Goal: Task Accomplishment & Management: Complete application form

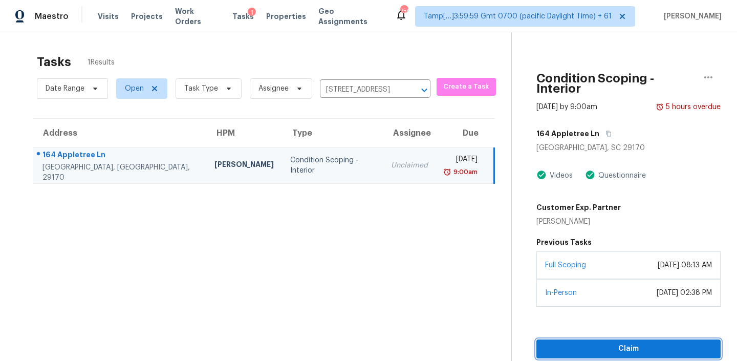
click at [581, 342] on span "Claim" at bounding box center [628, 348] width 168 height 13
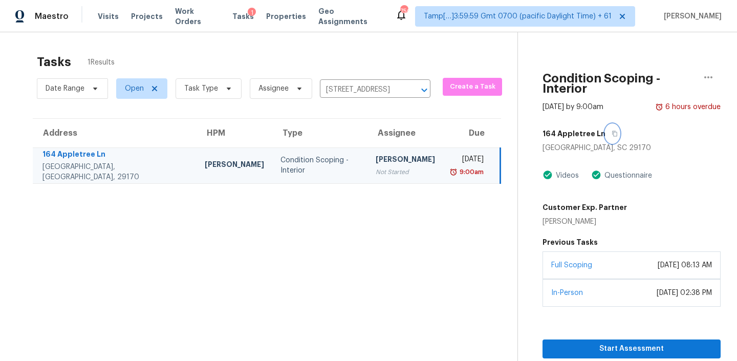
click at [611, 130] on icon "button" at bounding box center [614, 133] width 6 height 6
click at [596, 342] on span "Start Assessment" at bounding box center [632, 348] width 162 height 13
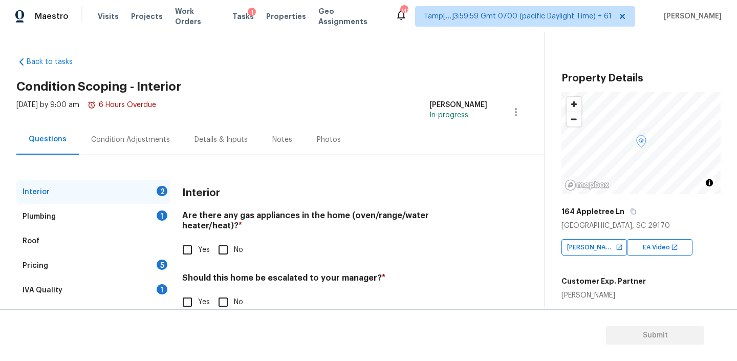
click at [224, 239] on input "No" at bounding box center [222, 249] width 21 height 21
checkbox input "true"
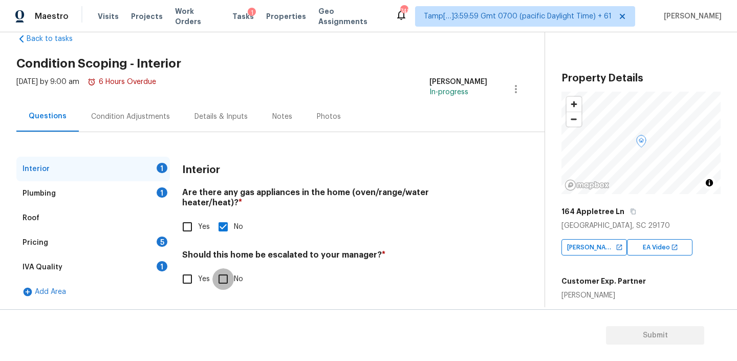
click at [228, 268] on input "No" at bounding box center [222, 278] width 21 height 21
checkbox input "true"
click at [116, 196] on div "Plumbing 1" at bounding box center [92, 193] width 153 height 25
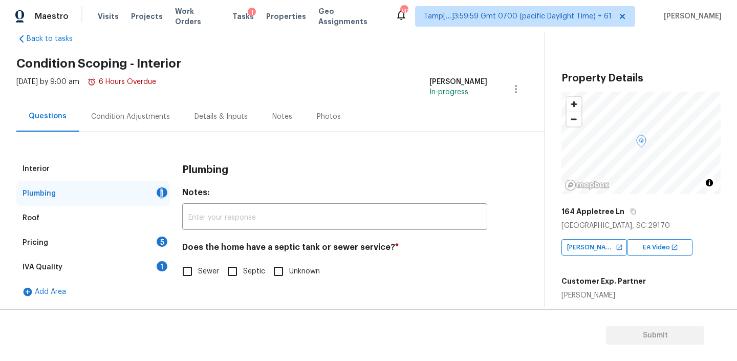
click at [116, 196] on div "Plumbing 1" at bounding box center [92, 193] width 153 height 25
click at [192, 273] on input "Sewer" at bounding box center [187, 270] width 21 height 21
checkbox input "true"
click at [65, 241] on div "Pricing 5" at bounding box center [92, 242] width 153 height 25
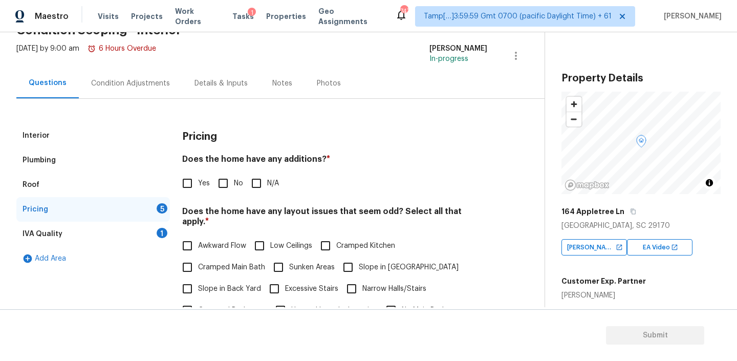
scroll to position [59, 0]
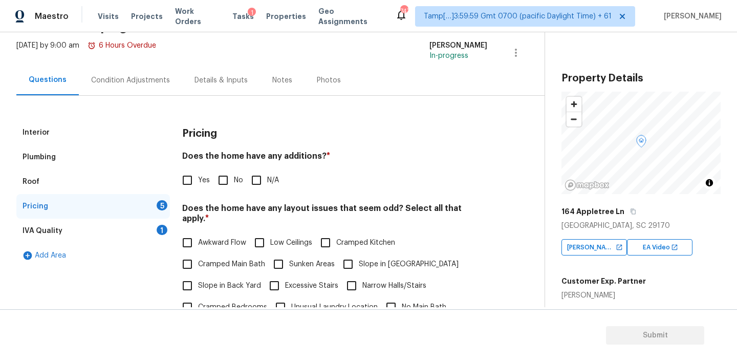
click at [298, 150] on div "Pricing Does the home have any additions? * Yes No N/A Does the home have any l…" at bounding box center [334, 314] width 305 height 388
click at [298, 159] on h4 "Does the home have any additions? *" at bounding box center [334, 158] width 305 height 14
copy h4 "additions"
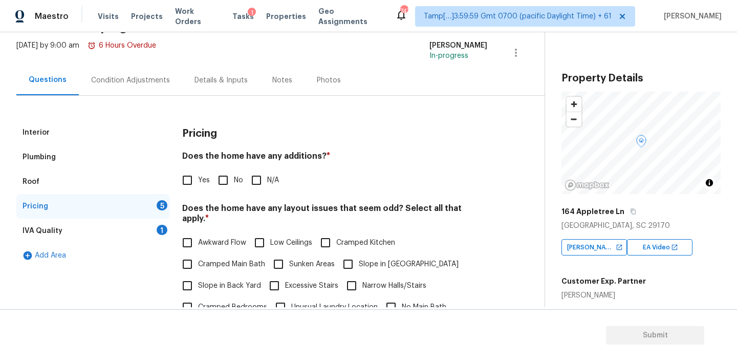
click at [251, 184] on input "N/A" at bounding box center [256, 179] width 21 height 21
checkbox input "true"
click at [288, 208] on h4 "Does the home have any layout issues that seem odd? Select all that apply. *" at bounding box center [334, 215] width 305 height 25
copy h4 "layout"
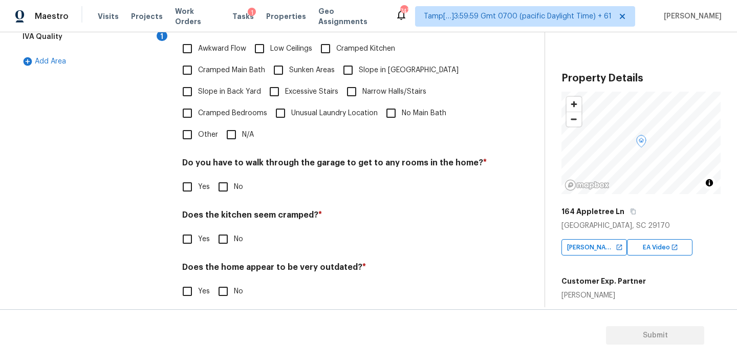
scroll to position [101, 0]
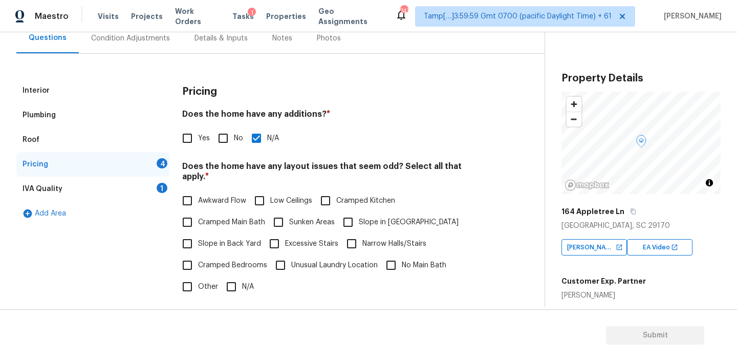
click at [228, 281] on input "N/A" at bounding box center [231, 286] width 21 height 21
checkbox input "true"
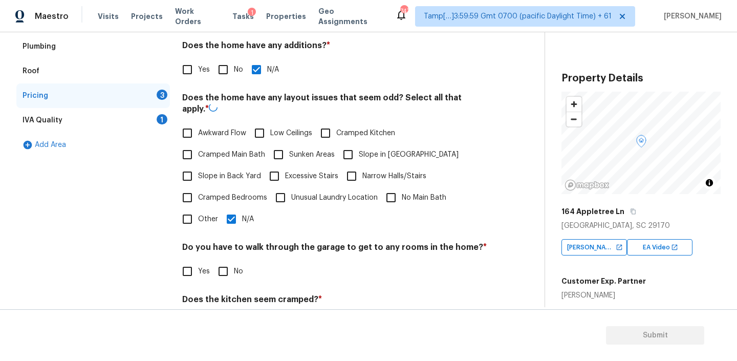
scroll to position [248, 0]
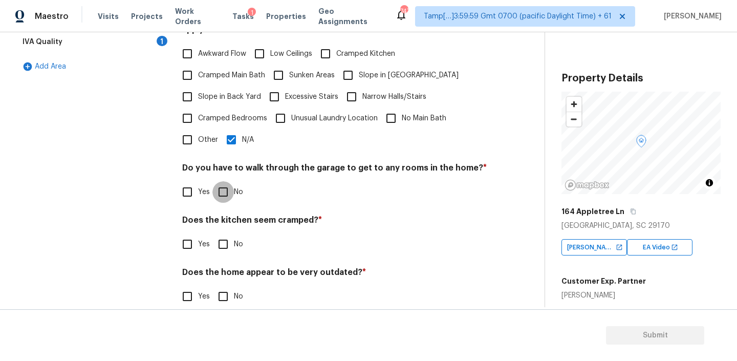
click at [225, 183] on input "No" at bounding box center [222, 191] width 21 height 21
checkbox input "true"
click at [221, 236] on input "No" at bounding box center [222, 243] width 21 height 21
checkbox input "true"
click at [227, 289] on input "No" at bounding box center [222, 297] width 21 height 21
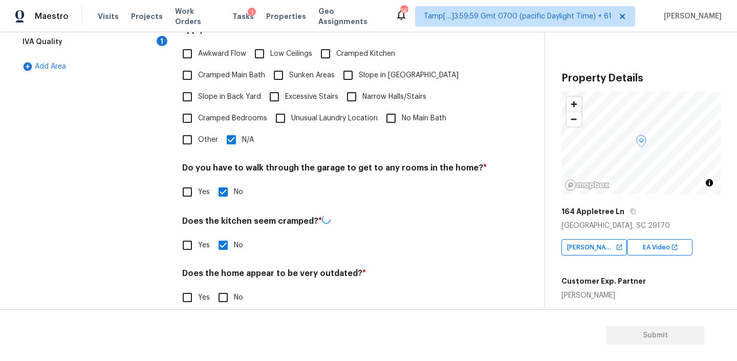
checkbox input "true"
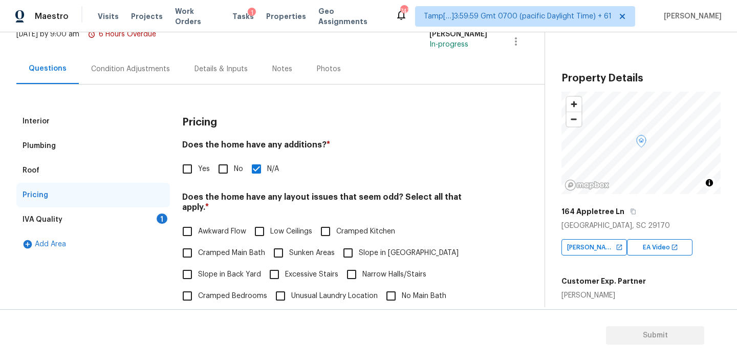
click at [56, 214] on div "IVA Quality" at bounding box center [43, 219] width 40 height 10
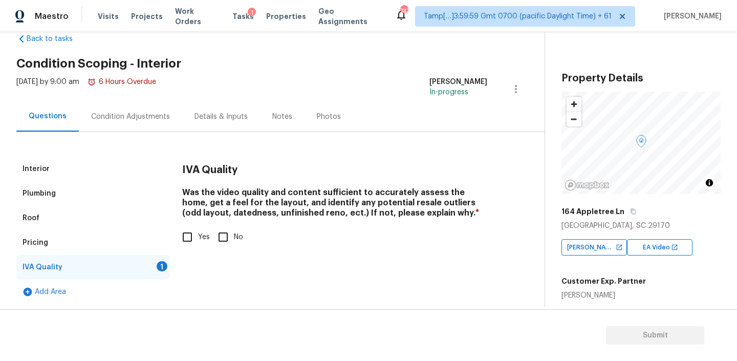
scroll to position [23, 0]
click at [191, 232] on input "Yes" at bounding box center [187, 236] width 21 height 21
checkbox input "true"
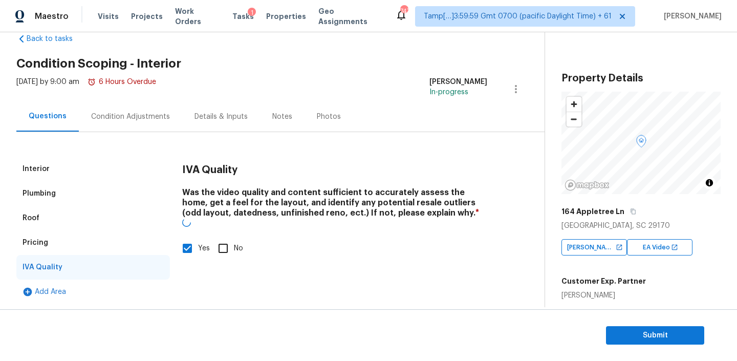
click at [125, 127] on div "Condition Adjustments" at bounding box center [130, 116] width 103 height 30
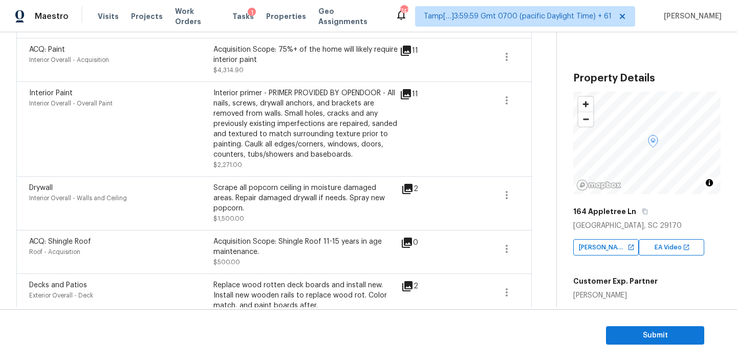
scroll to position [271, 0]
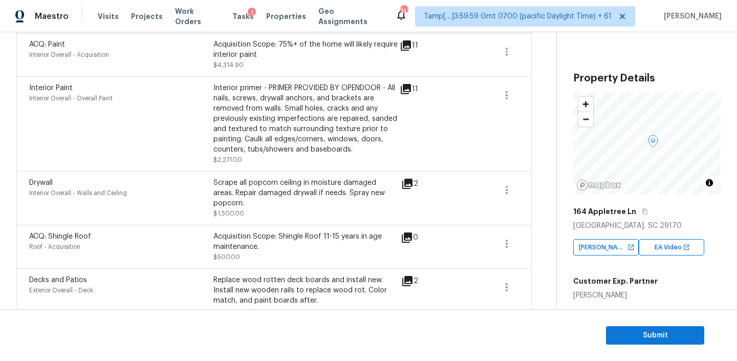
click at [413, 184] on div "2" at bounding box center [426, 184] width 50 height 12
click at [410, 183] on icon at bounding box center [407, 184] width 10 height 10
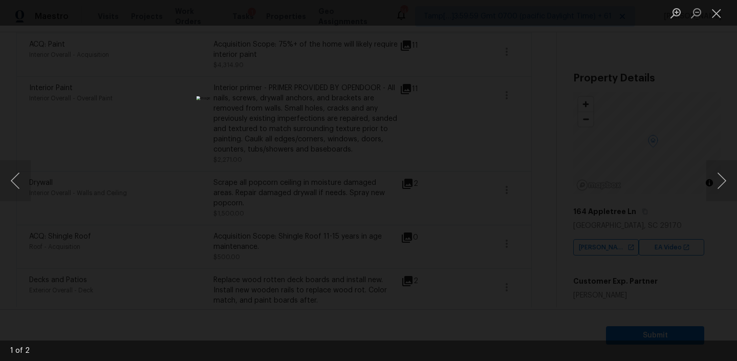
click at [434, 139] on img "Lightbox" at bounding box center [368, 180] width 344 height 168
click at [390, 141] on img "Lightbox" at bounding box center [368, 180] width 344 height 168
click at [723, 181] on button "Next image" at bounding box center [721, 180] width 31 height 41
click at [718, 181] on button "Next image" at bounding box center [721, 180] width 31 height 41
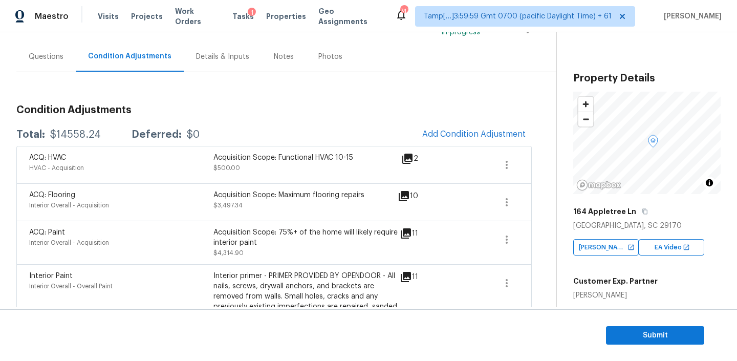
scroll to position [0, 0]
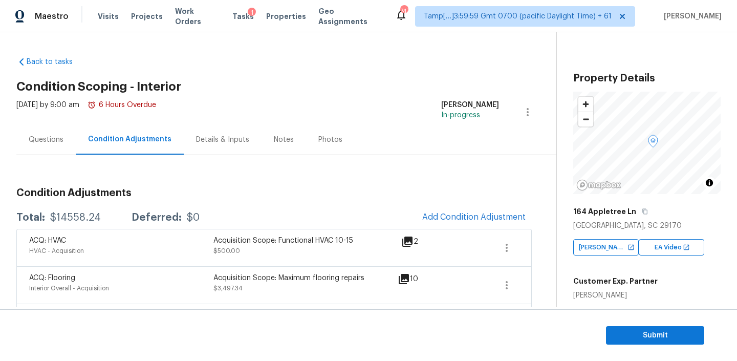
click at [60, 139] on div "Questions" at bounding box center [46, 140] width 35 height 10
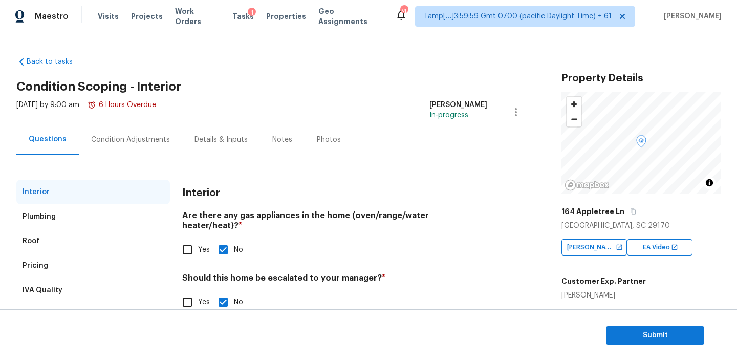
click at [46, 267] on div "Pricing" at bounding box center [36, 265] width 26 height 10
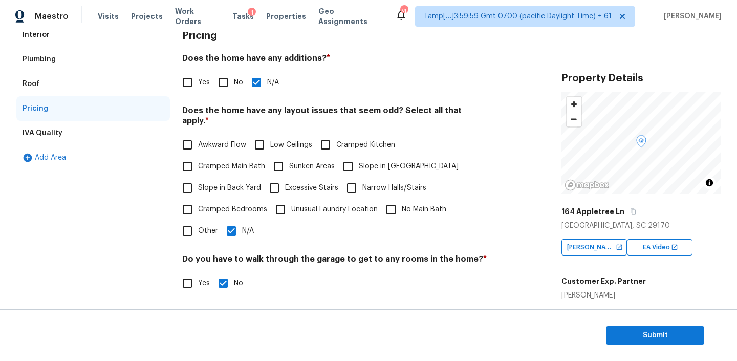
click at [70, 91] on div "Roof" at bounding box center [92, 84] width 153 height 25
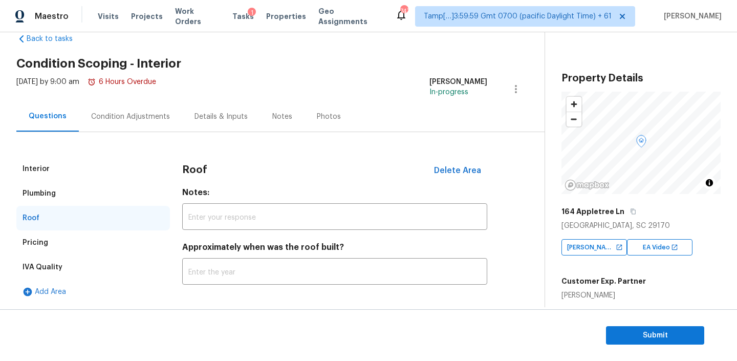
scroll to position [23, 0]
click at [68, 191] on div "Plumbing" at bounding box center [92, 193] width 153 height 25
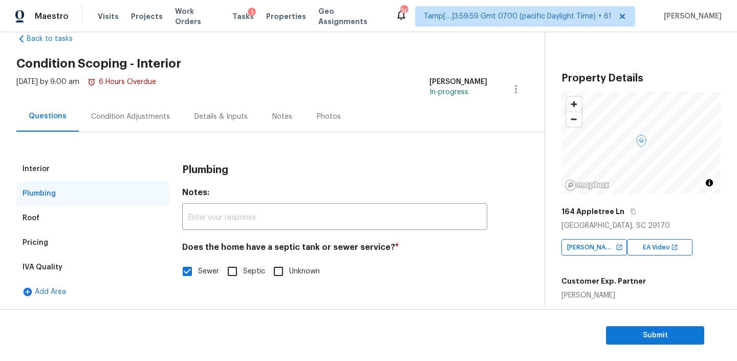
click at [85, 168] on div "Interior" at bounding box center [92, 169] width 153 height 25
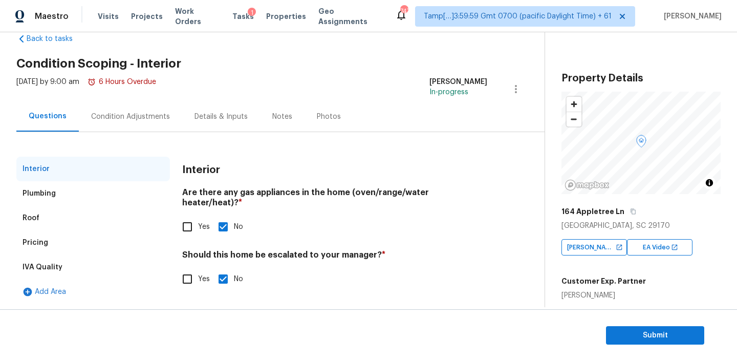
click at [192, 270] on input "Yes" at bounding box center [187, 278] width 21 height 21
checkbox input "true"
checkbox input "false"
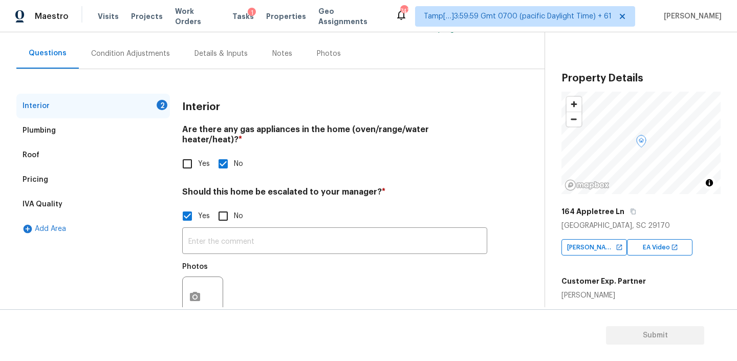
scroll to position [107, 0]
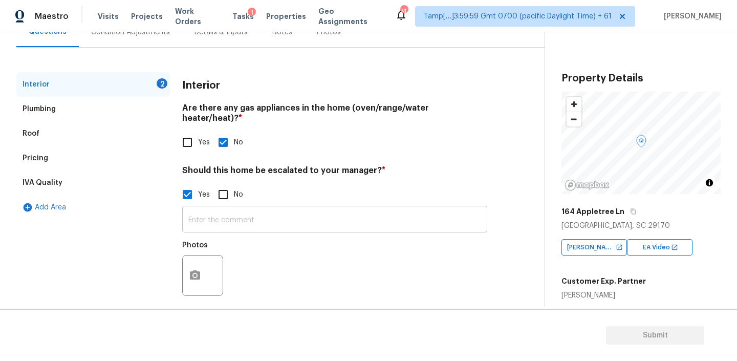
click at [236, 208] on input "text" at bounding box center [334, 220] width 305 height 24
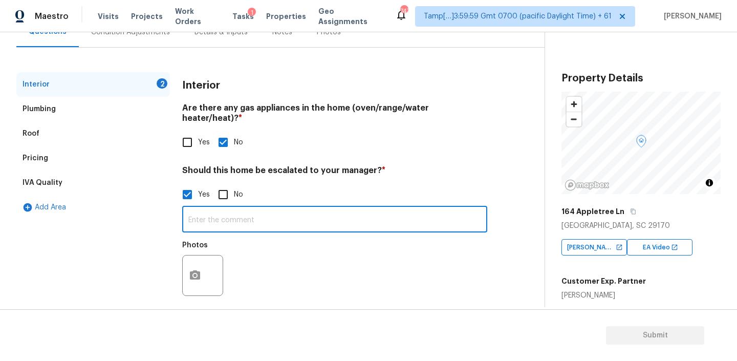
click at [210, 208] on input "text" at bounding box center [334, 220] width 305 height 24
click at [195, 269] on icon "button" at bounding box center [195, 275] width 12 height 12
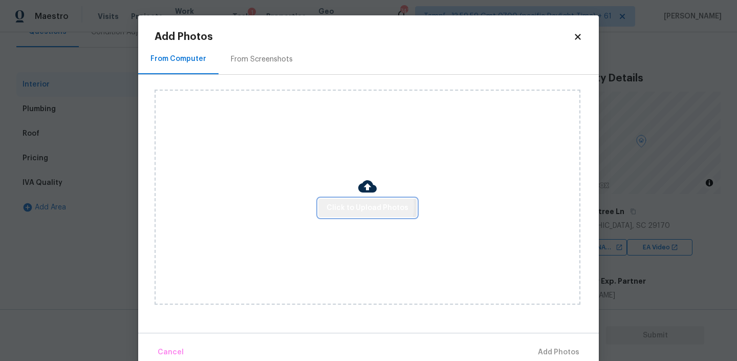
click at [365, 206] on span "Click to Upload Photos" at bounding box center [367, 208] width 82 height 13
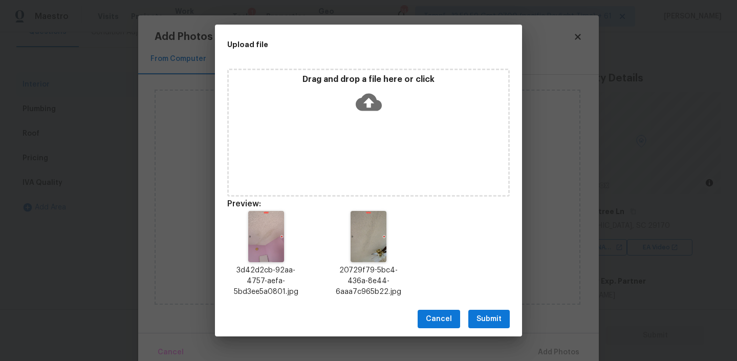
click at [485, 320] on span "Submit" at bounding box center [488, 319] width 25 height 13
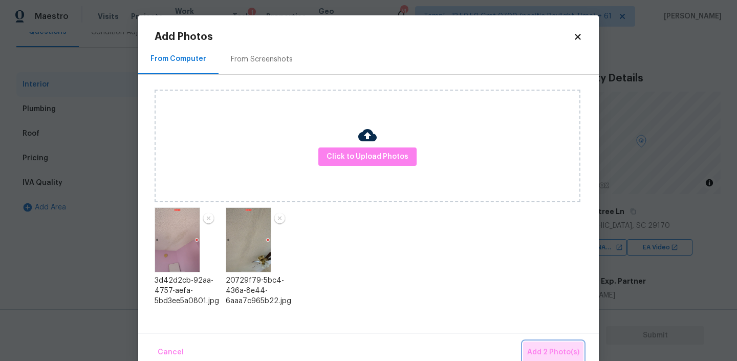
click at [554, 349] on span "Add 2 Photo(s)" at bounding box center [553, 352] width 52 height 13
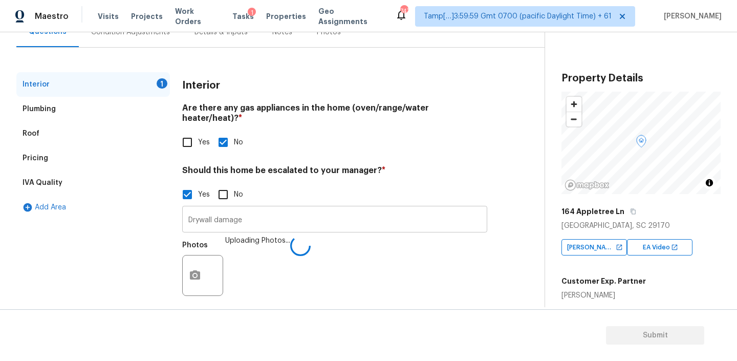
click at [258, 208] on input "Drywall damage" at bounding box center [334, 220] width 305 height 24
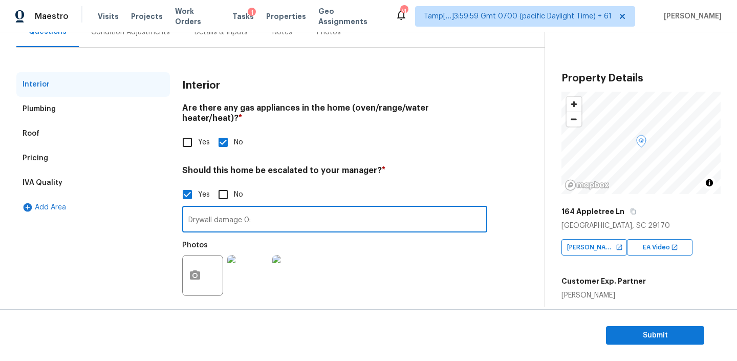
type input "Drywall damage 0:"
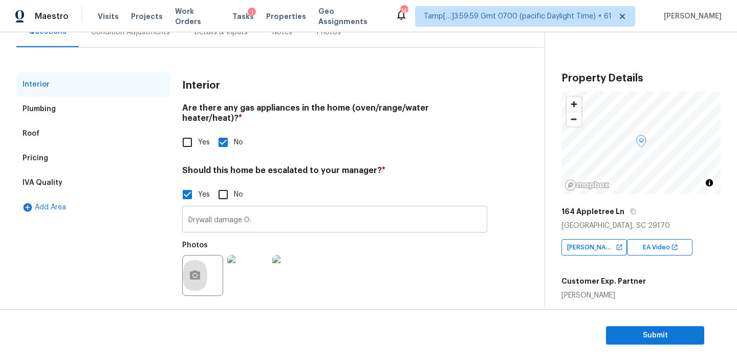
click at [269, 209] on input "Drywall damage 0:" at bounding box center [334, 220] width 305 height 24
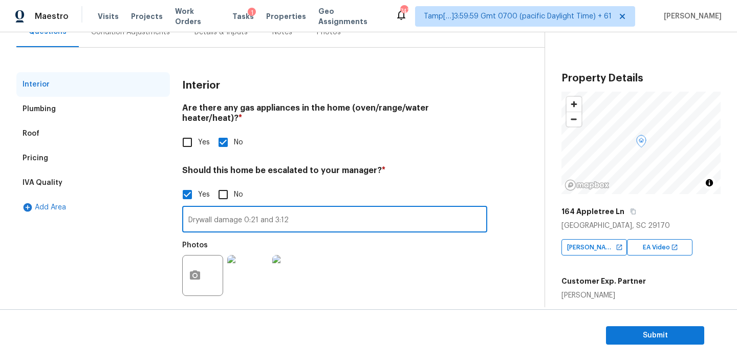
type input "Drywall damage 0:21 and 3:12"
click at [379, 244] on div "Photos" at bounding box center [334, 268] width 305 height 67
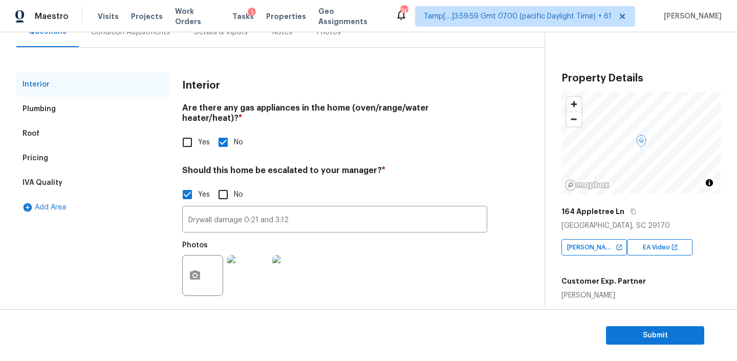
scroll to position [0, 0]
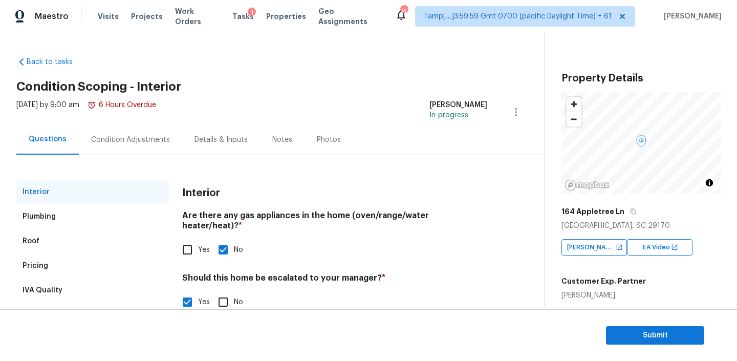
click at [129, 141] on div "Condition Adjustments" at bounding box center [130, 140] width 79 height 10
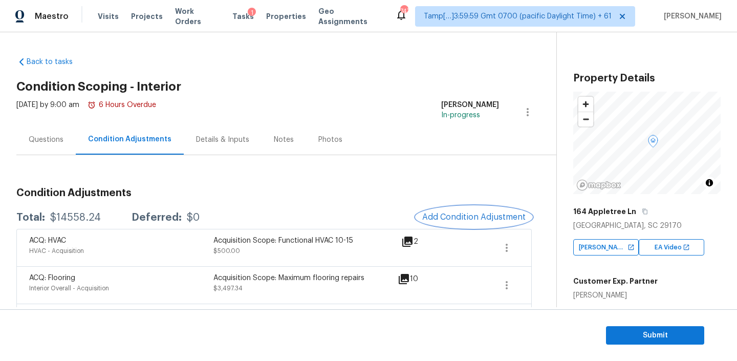
click at [453, 220] on span "Add Condition Adjustment" at bounding box center [473, 216] width 103 height 9
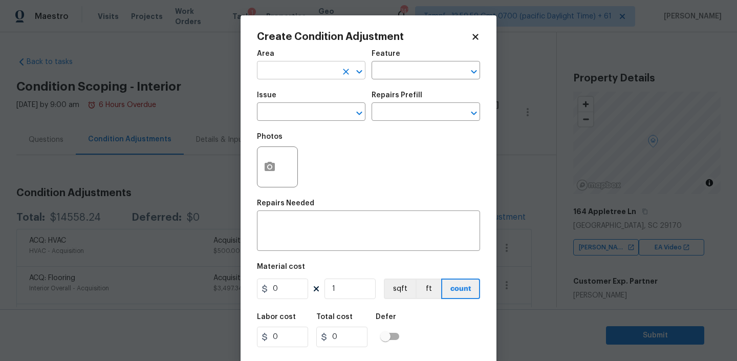
click at [316, 74] on input "text" at bounding box center [297, 71] width 80 height 16
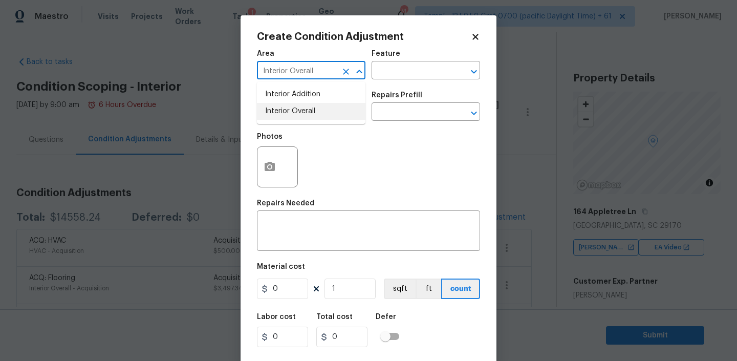
type input "Interior Overall"
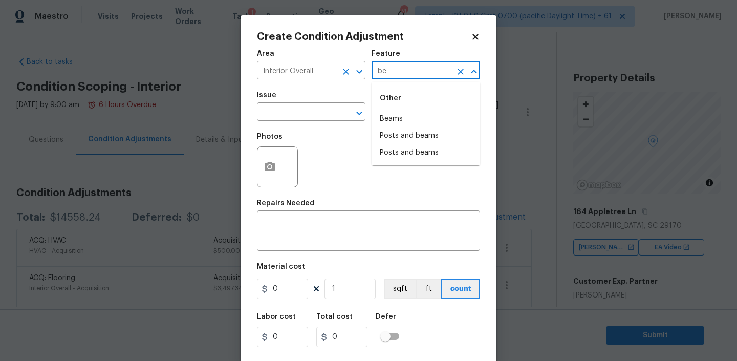
type input "b"
type input "Closets"
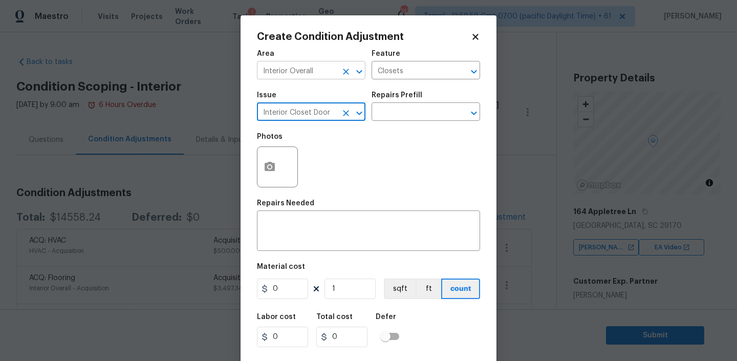
type input "Interior Closet Door"
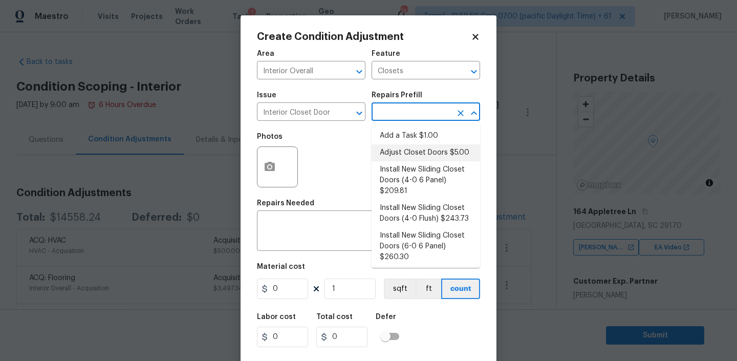
click at [416, 152] on li "Adjust Closet Doors $5.00" at bounding box center [425, 152] width 108 height 17
type input "Interior Door"
type textarea "Adjust the closet doors ensuring that they open/close/operate as intended."
type input "5"
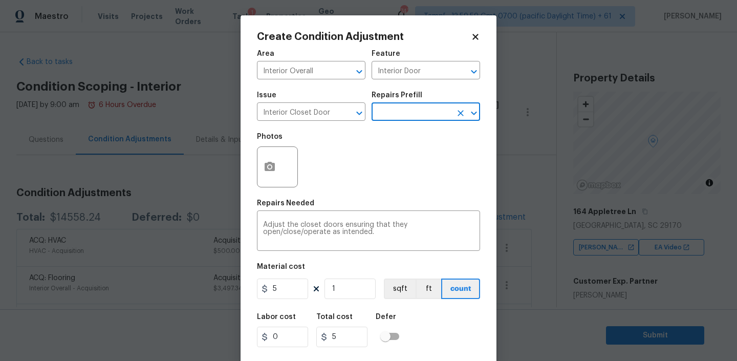
scroll to position [21, 0]
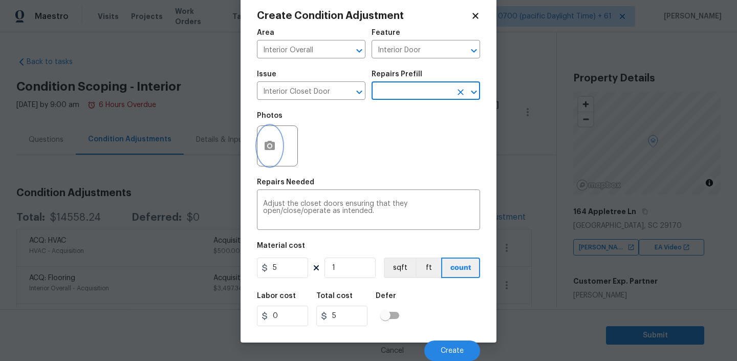
click at [274, 138] on button "button" at bounding box center [269, 146] width 25 height 40
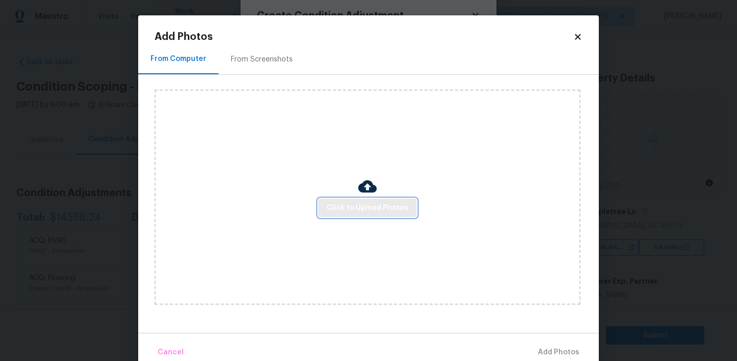
click at [352, 207] on span "Click to Upload Photos" at bounding box center [367, 208] width 82 height 13
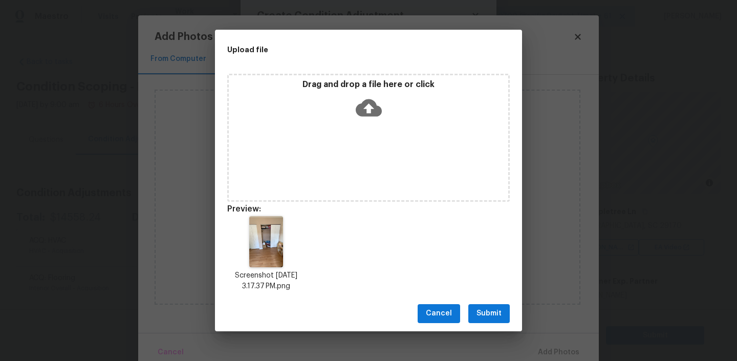
click at [490, 311] on span "Submit" at bounding box center [488, 313] width 25 height 13
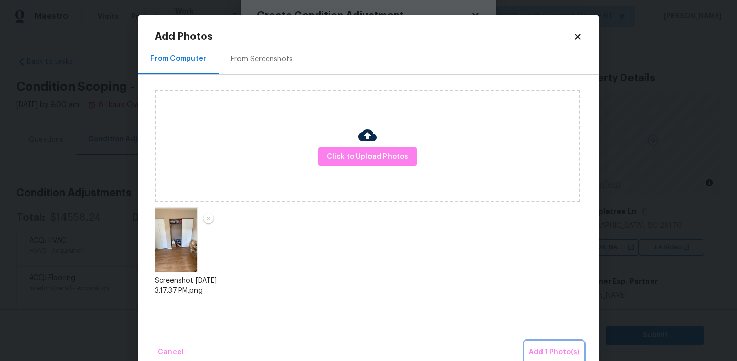
click at [547, 353] on span "Add 1 Photo(s)" at bounding box center [554, 352] width 51 height 13
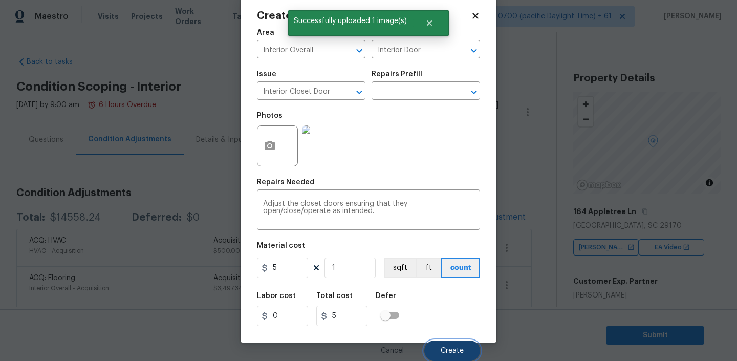
click at [448, 351] on span "Create" at bounding box center [452, 351] width 23 height 8
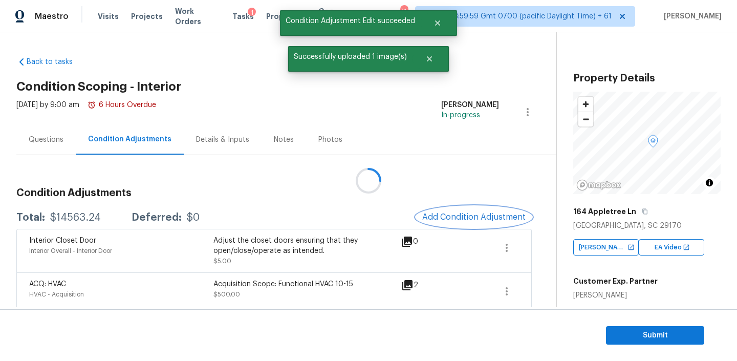
scroll to position [0, 0]
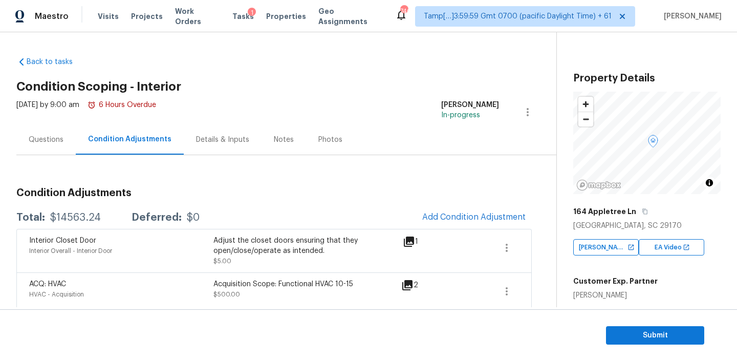
click at [52, 144] on div "Questions" at bounding box center [46, 140] width 35 height 10
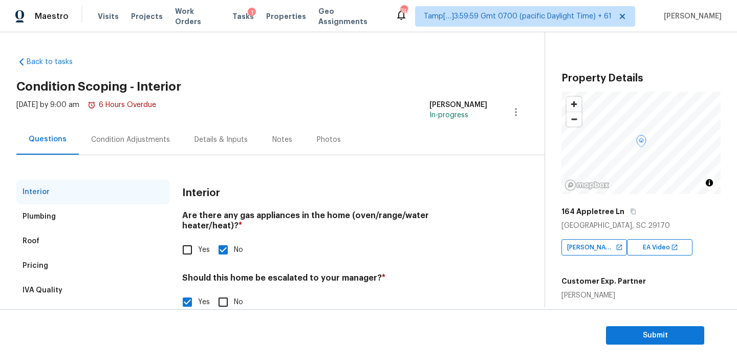
scroll to position [107, 0]
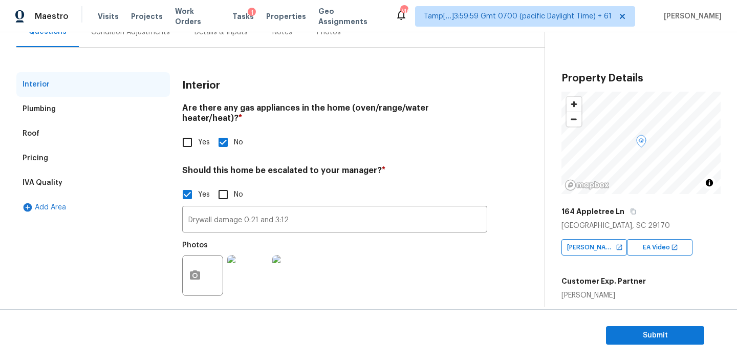
click at [290, 263] on img at bounding box center [292, 275] width 41 height 41
click at [121, 41] on div "Condition Adjustments" at bounding box center [130, 32] width 103 height 30
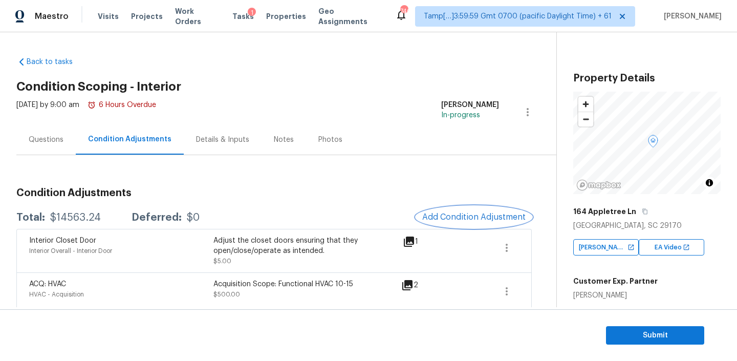
click at [493, 207] on button "Add Condition Adjustment" at bounding box center [474, 216] width 116 height 21
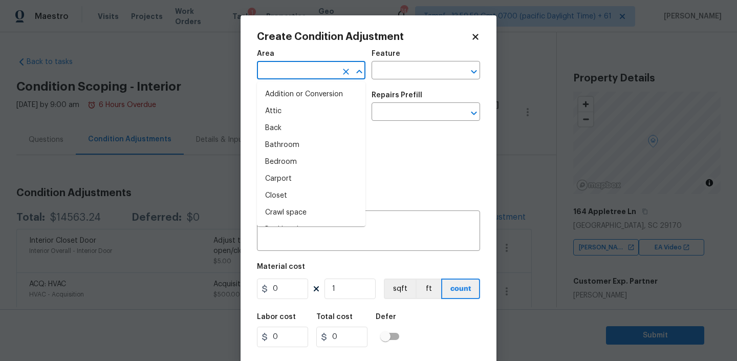
click at [322, 75] on input "text" at bounding box center [297, 71] width 80 height 16
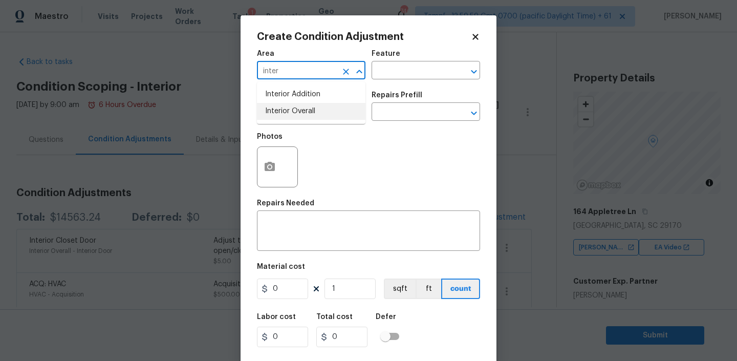
type input "inter"
click at [317, 64] on input "text" at bounding box center [297, 71] width 80 height 16
type input "inter"
click at [282, 69] on input "text" at bounding box center [297, 71] width 80 height 16
type input "Interior Overall"
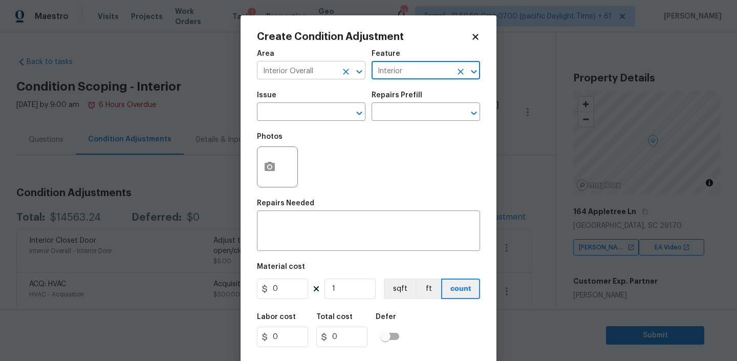
type input "Interior"
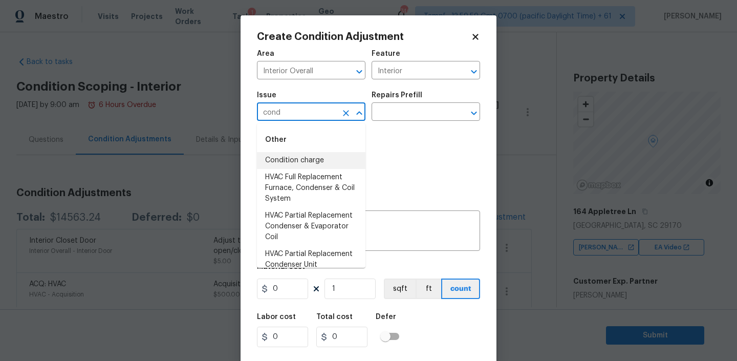
click at [297, 162] on li "Condition charge" at bounding box center [311, 160] width 108 height 17
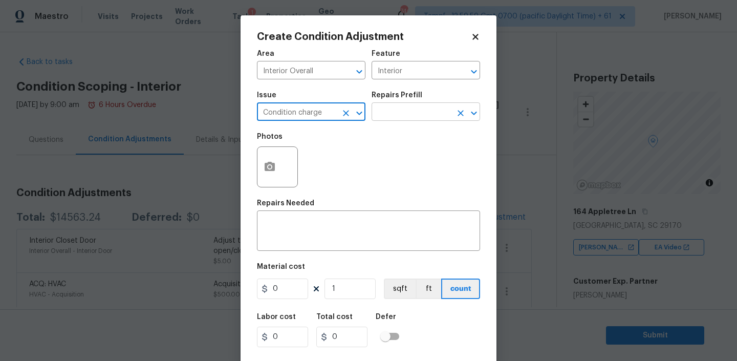
type input "Condition charge"
click at [431, 112] on input "text" at bounding box center [411, 113] width 80 height 16
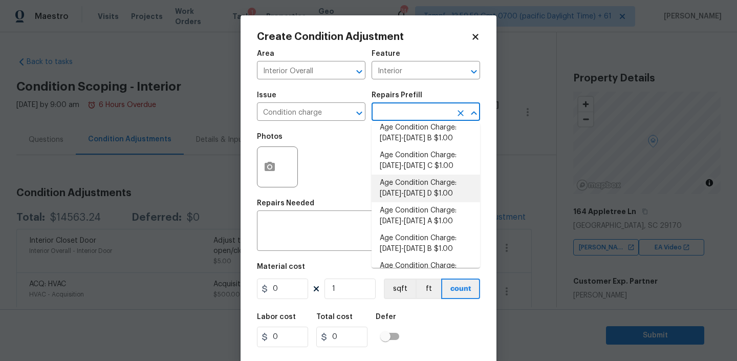
scroll to position [151, 0]
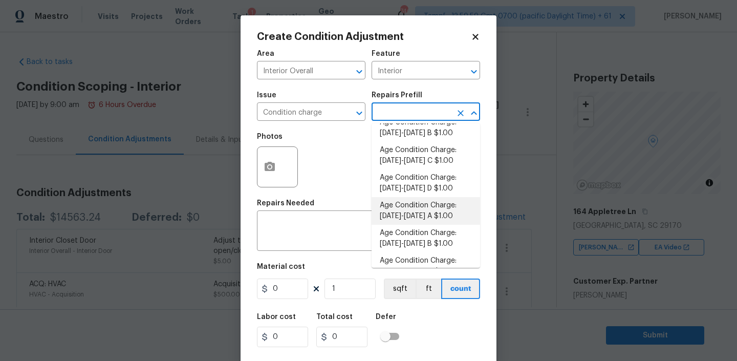
click at [415, 204] on li "Age Condition Charge: 1993-2008 A $1.00" at bounding box center [425, 211] width 108 height 28
type input "Home Readiness Packages"
type textarea "Age Condition Charge: 1993-2008 A"
type input "1"
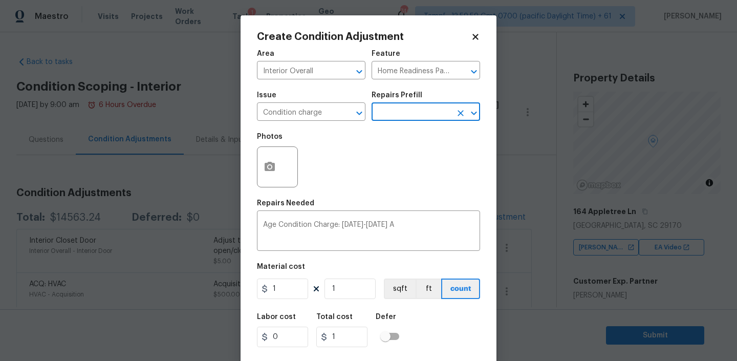
scroll to position [21, 0]
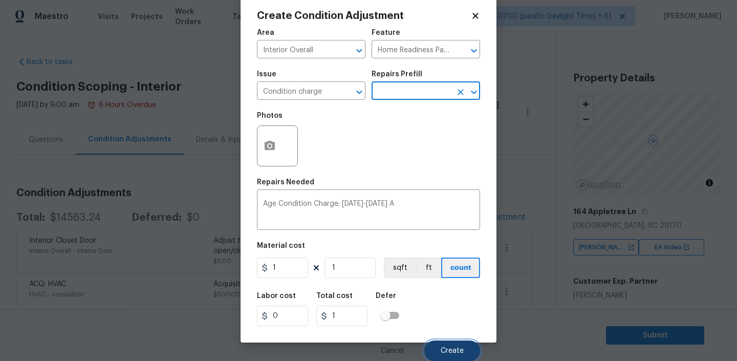
click at [449, 353] on span "Create" at bounding box center [452, 351] width 23 height 8
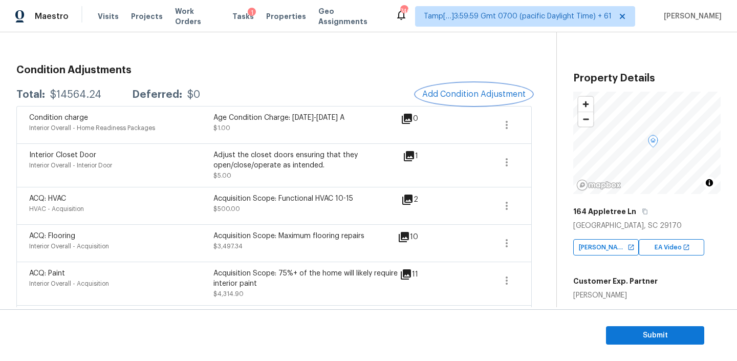
scroll to position [0, 0]
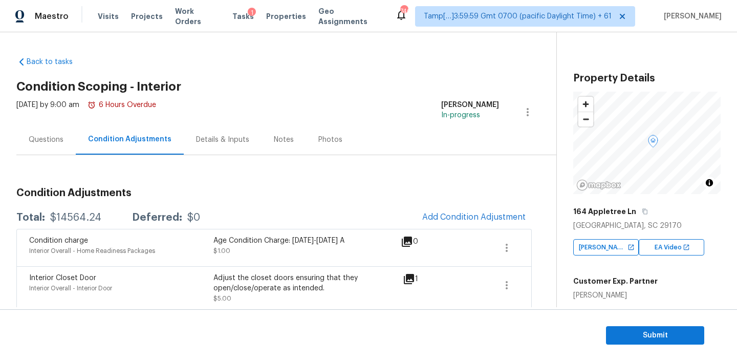
click at [269, 145] on div "Notes" at bounding box center [283, 139] width 45 height 30
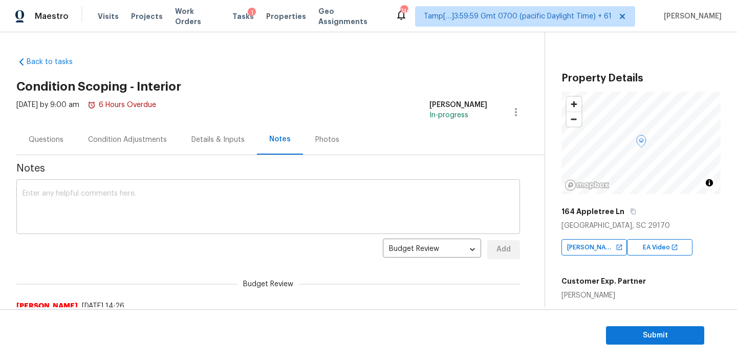
click at [134, 211] on textarea at bounding box center [268, 208] width 491 height 36
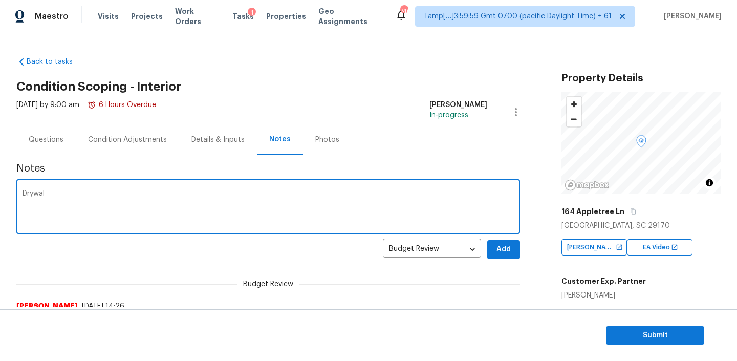
type textarea "Drywall"
click at [87, 193] on textarea "Possible dry" at bounding box center [268, 208] width 491 height 36
type textarea "Possible drywall damage scoped for it scoped max"
click at [116, 141] on div "Condition Adjustments" at bounding box center [127, 140] width 79 height 10
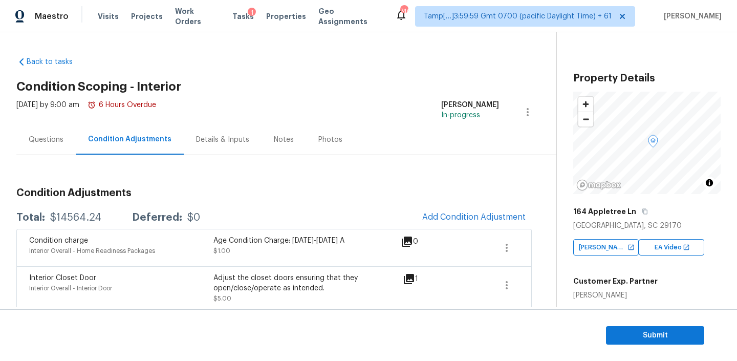
click at [274, 147] on div "Notes" at bounding box center [283, 139] width 45 height 30
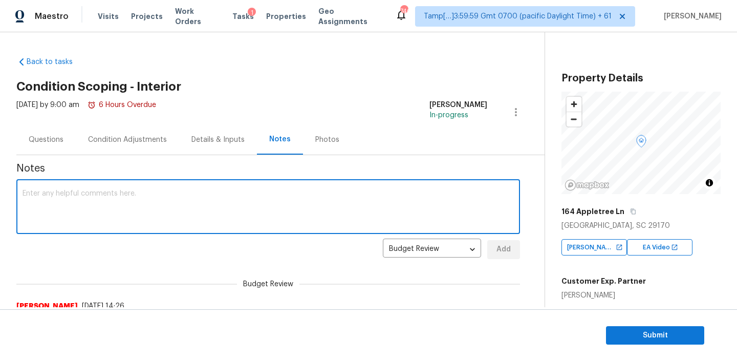
click at [199, 205] on textarea at bounding box center [268, 208] width 491 height 36
paste textarea "Possible drywall damage scoped for it scoped max"
click at [235, 195] on textarea "Possible drywall damage scoped for it scoped max for painting and flooring" at bounding box center [268, 208] width 491 height 36
click at [286, 195] on textarea "Possible drywall damage scoped for it scoped max for painting and flooring" at bounding box center [268, 208] width 491 height 36
type textarea "Possible drywall damage scoped for it scoped max for painting and flooring."
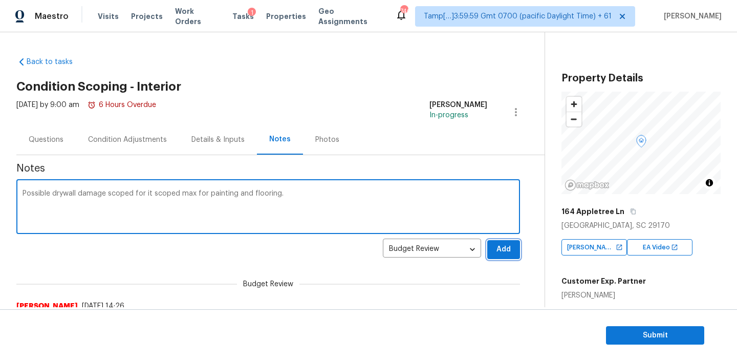
click at [503, 245] on span "Add" at bounding box center [503, 249] width 16 height 13
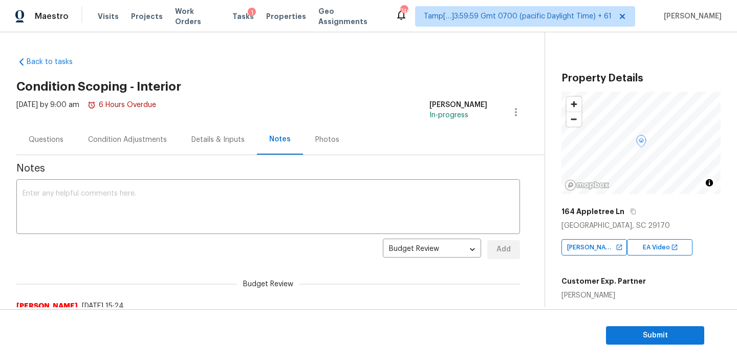
click at [60, 141] on div "Questions" at bounding box center [46, 140] width 35 height 10
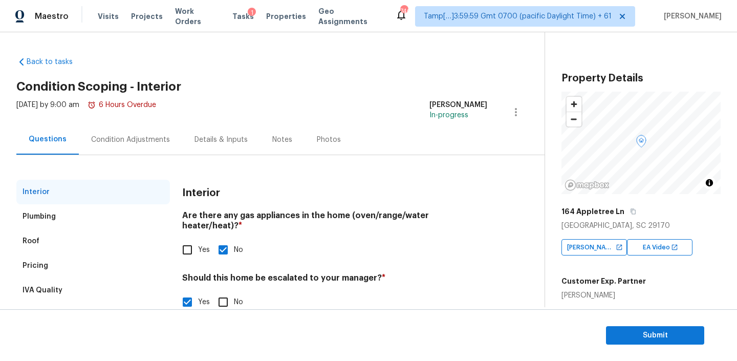
click at [123, 139] on div "Condition Adjustments" at bounding box center [130, 140] width 79 height 10
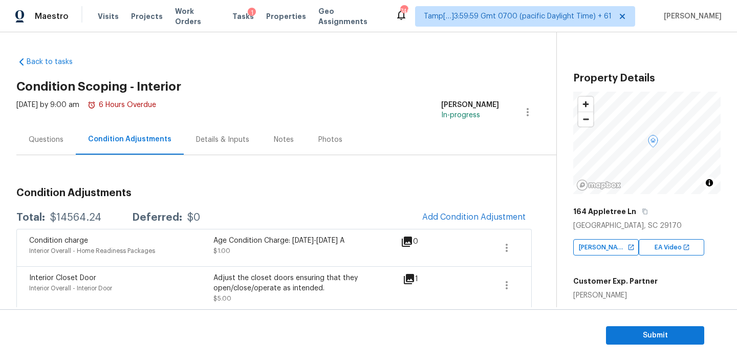
click at [340, 87] on h2 "Condition Scoping - Interior" at bounding box center [286, 86] width 540 height 10
click at [57, 134] on div "Questions" at bounding box center [45, 139] width 59 height 30
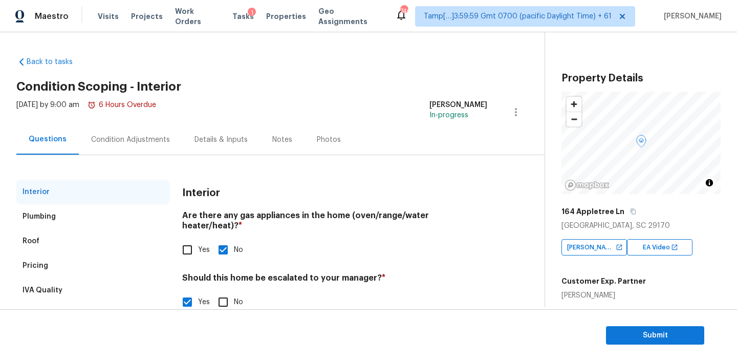
scroll to position [107, 0]
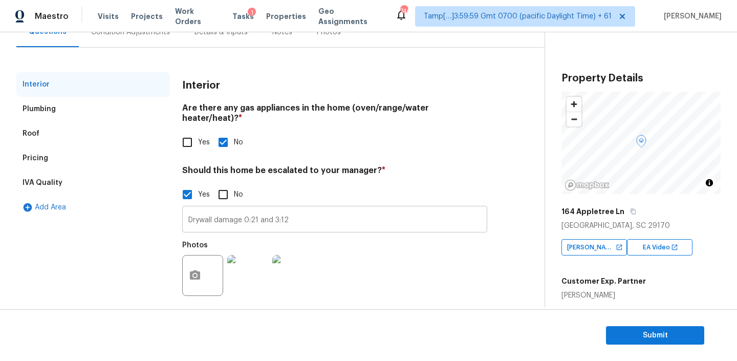
click at [298, 208] on input "Drywall damage 0:21 and 3:12" at bounding box center [334, 220] width 305 height 24
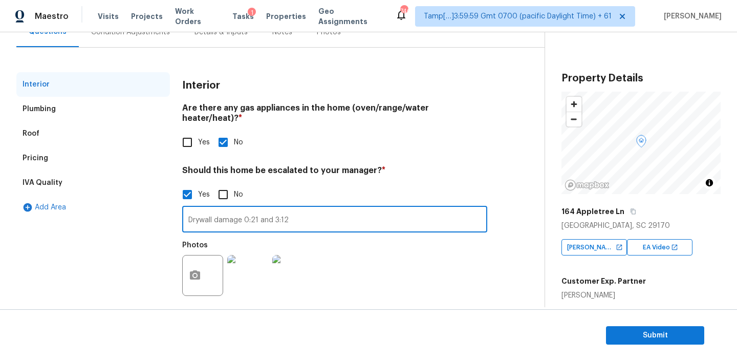
click at [298, 213] on input "Drywall damage 0:21 and 3:12" at bounding box center [334, 220] width 305 height 24
paste input "No power on at time of assessment, couldn’t tell how well HVAC worked"
type input "Drywall damage 0:21 and 3:12! No power on at time of assessment, couldn’t tell …"
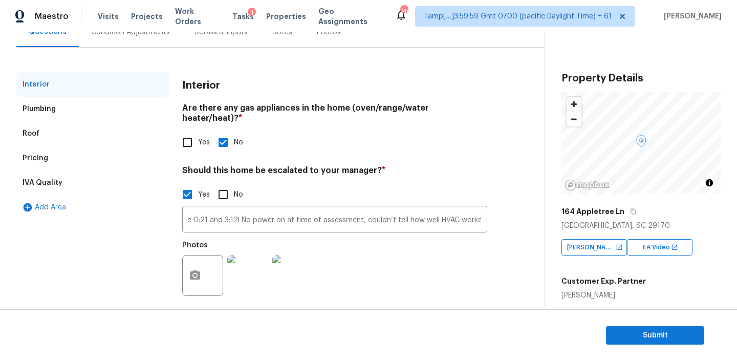
scroll to position [0, 0]
click at [194, 258] on button "button" at bounding box center [195, 276] width 25 height 40
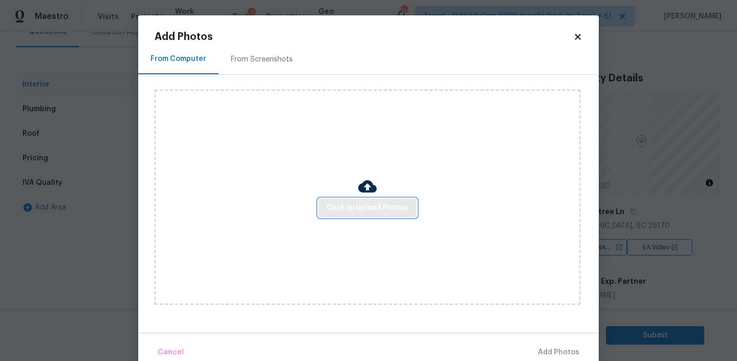
click at [334, 208] on span "Click to Upload Photos" at bounding box center [367, 208] width 82 height 13
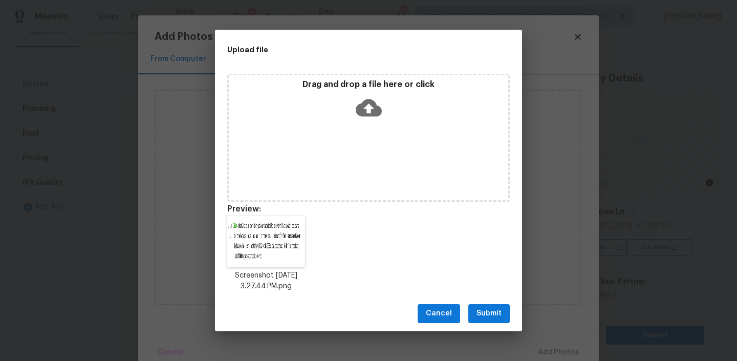
click at [484, 315] on span "Submit" at bounding box center [488, 313] width 25 height 13
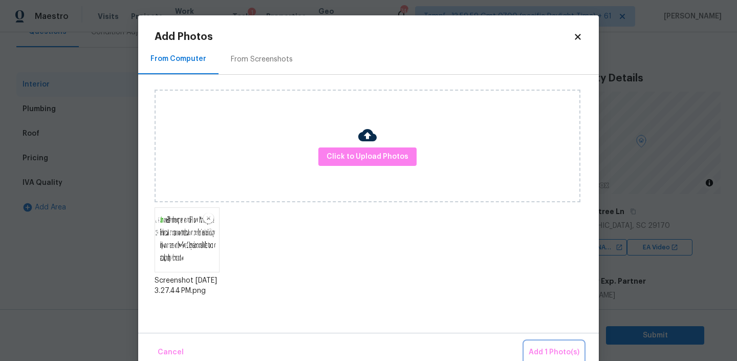
click at [541, 352] on span "Add 1 Photo(s)" at bounding box center [554, 352] width 51 height 13
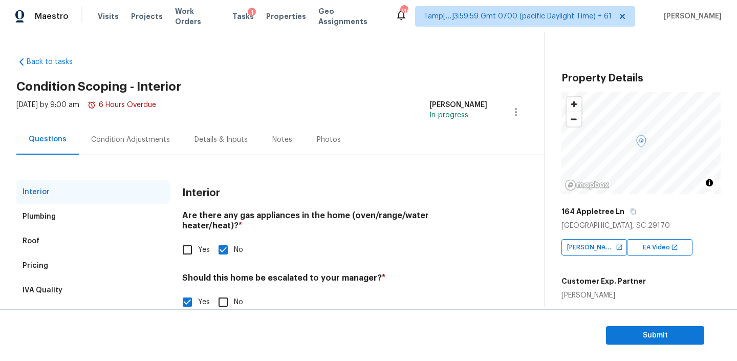
click at [142, 141] on div "Condition Adjustments" at bounding box center [130, 140] width 79 height 10
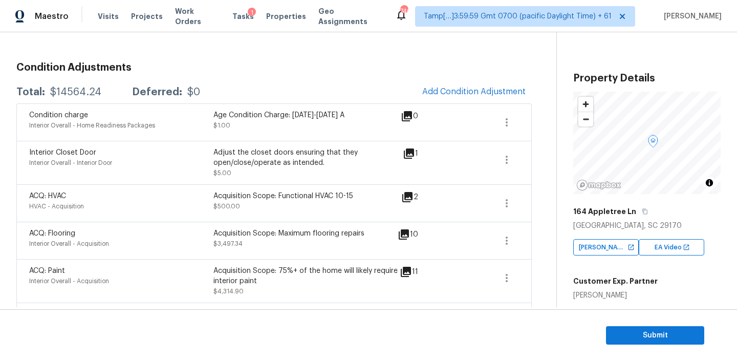
scroll to position [140, 0]
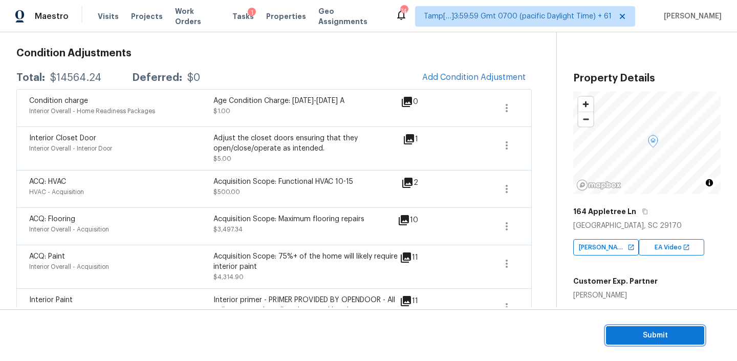
click at [638, 335] on span "Submit" at bounding box center [655, 335] width 82 height 13
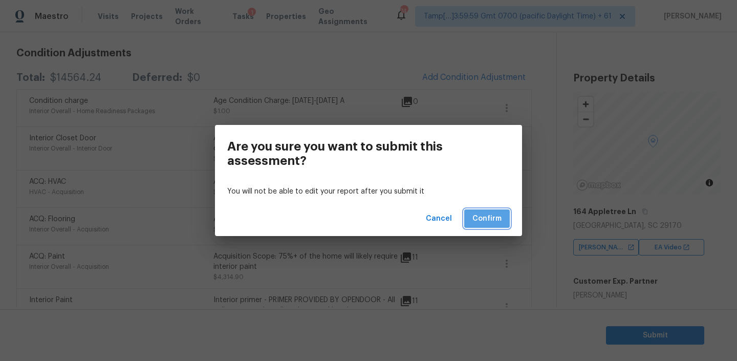
click at [487, 227] on button "Confirm" at bounding box center [487, 218] width 46 height 19
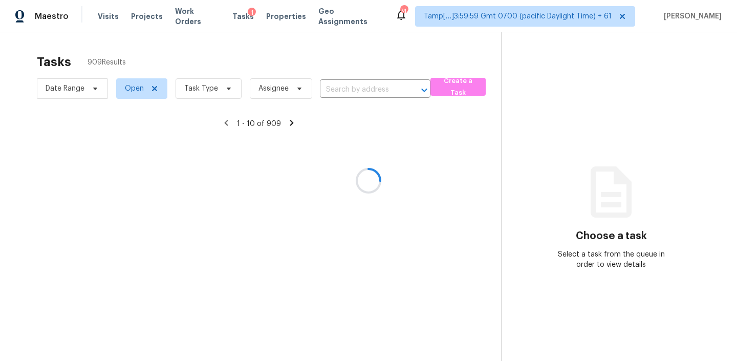
click at [360, 95] on div at bounding box center [368, 180] width 737 height 361
click at [359, 89] on div at bounding box center [368, 180] width 737 height 361
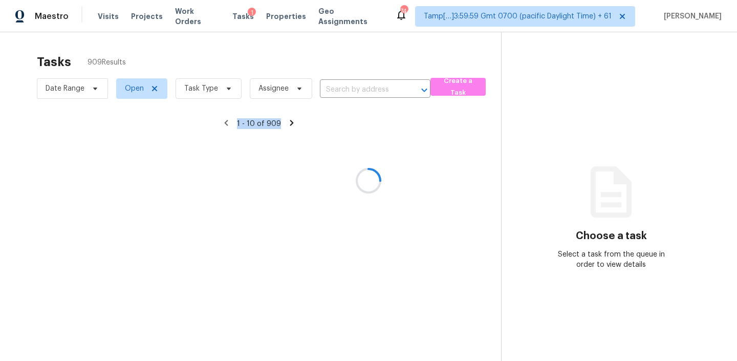
click at [359, 89] on div at bounding box center [368, 180] width 737 height 361
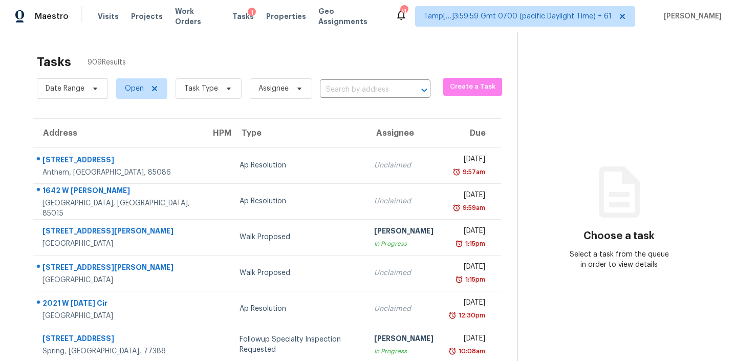
click at [359, 89] on input "text" at bounding box center [361, 90] width 82 height 16
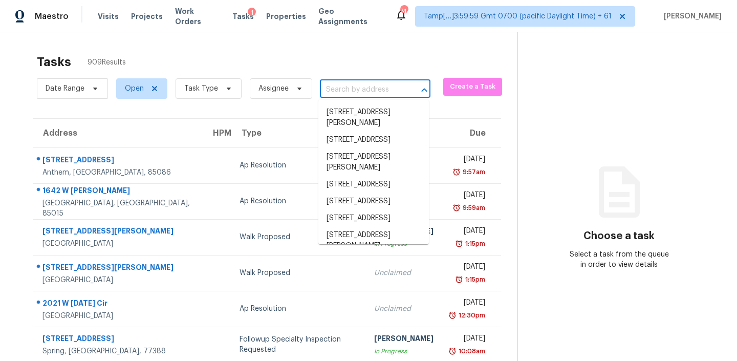
paste input "[STREET_ADDRESS]"
type input "[STREET_ADDRESS]"
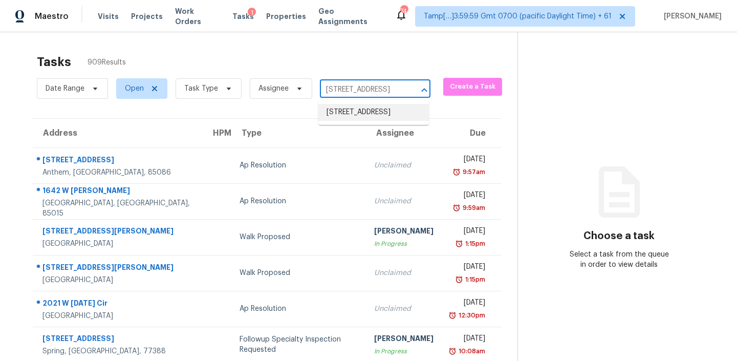
click at [347, 118] on li "[STREET_ADDRESS]" at bounding box center [373, 112] width 111 height 17
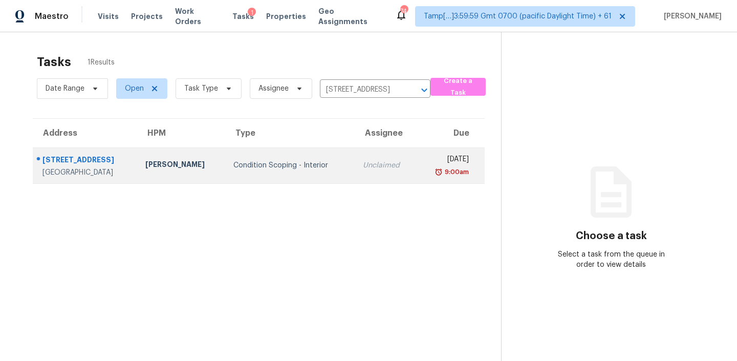
click at [309, 160] on div "Condition Scoping - Interior" at bounding box center [289, 165] width 113 height 10
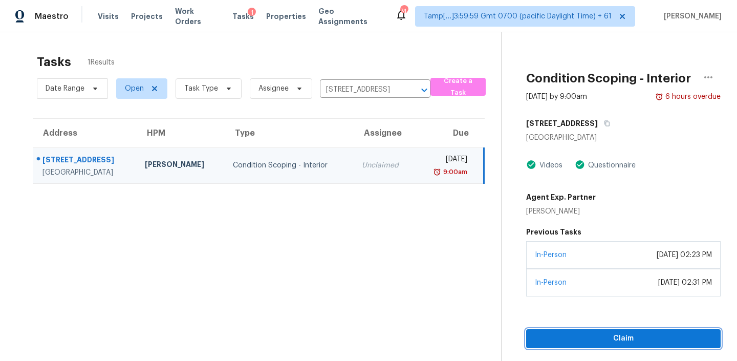
click at [582, 332] on span "Claim" at bounding box center [623, 338] width 178 height 13
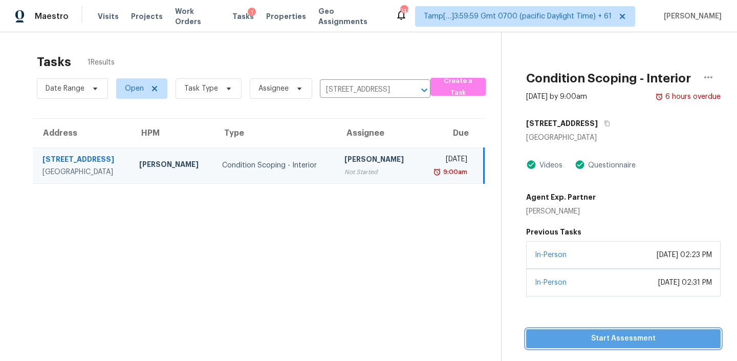
click at [612, 338] on span "Start Assessment" at bounding box center [623, 338] width 178 height 13
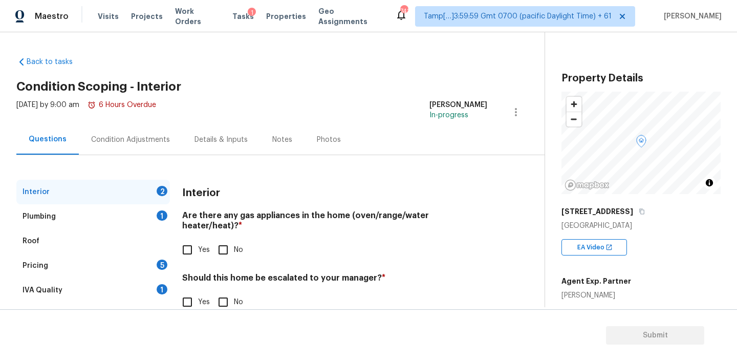
click at [247, 216] on h4 "Are there any gas appliances in the home (oven/range/water heater/heat)? *" at bounding box center [334, 222] width 305 height 25
copy h4 "gas"
click at [190, 239] on input "Yes" at bounding box center [187, 249] width 21 height 21
checkbox input "true"
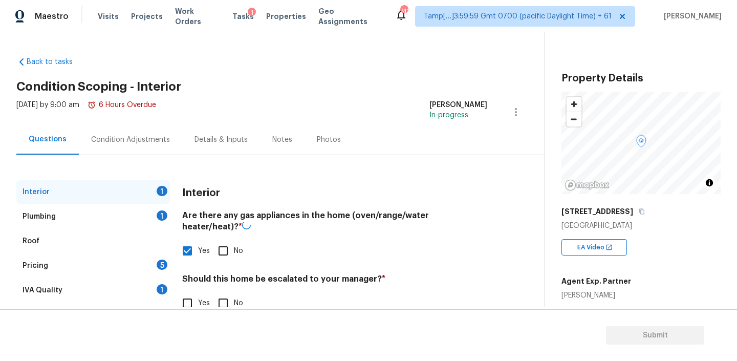
scroll to position [23, 0]
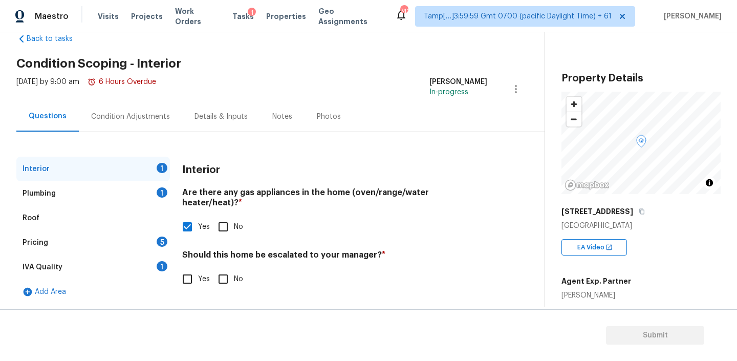
click at [224, 272] on input "No" at bounding box center [222, 278] width 21 height 21
checkbox input "true"
click at [113, 192] on div "Plumbing 1" at bounding box center [92, 193] width 153 height 25
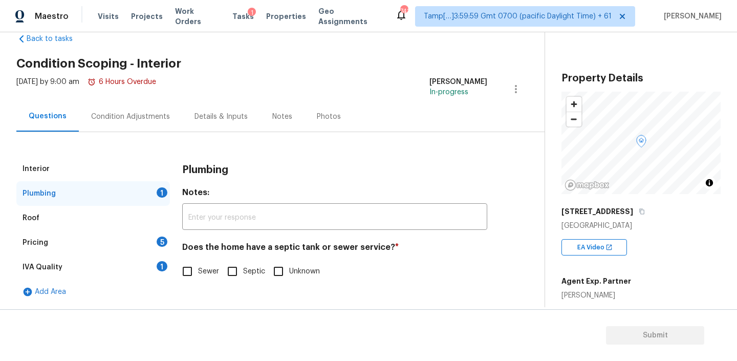
click at [193, 272] on input "Sewer" at bounding box center [187, 270] width 21 height 21
checkbox input "true"
click at [90, 238] on div "Pricing 5" at bounding box center [92, 242] width 153 height 25
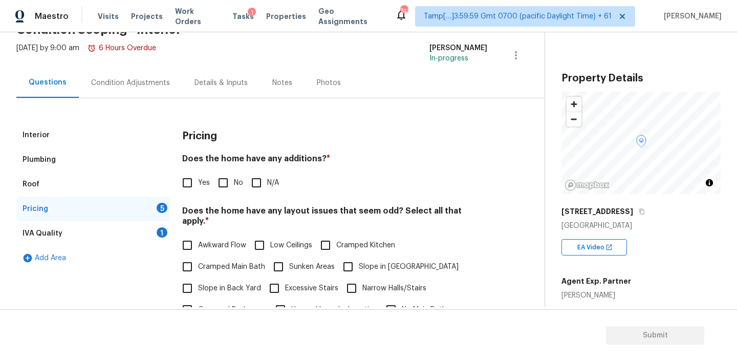
scroll to position [82, 0]
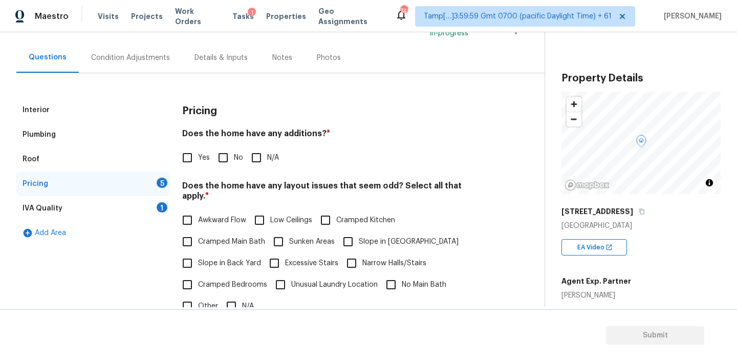
click at [305, 135] on h4 "Does the home have any additions? *" at bounding box center [334, 135] width 305 height 14
copy h4 "additions"
click at [226, 158] on input "No" at bounding box center [222, 157] width 21 height 21
checkbox input "true"
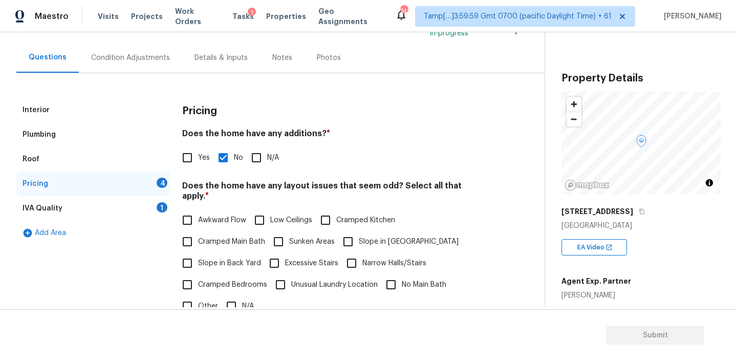
click at [294, 189] on h4 "Does the home have any layout issues that seem odd? Select all that apply. *" at bounding box center [334, 193] width 305 height 25
copy h4 "layout"
click at [232, 298] on input "N/A" at bounding box center [231, 305] width 21 height 21
checkbox input "true"
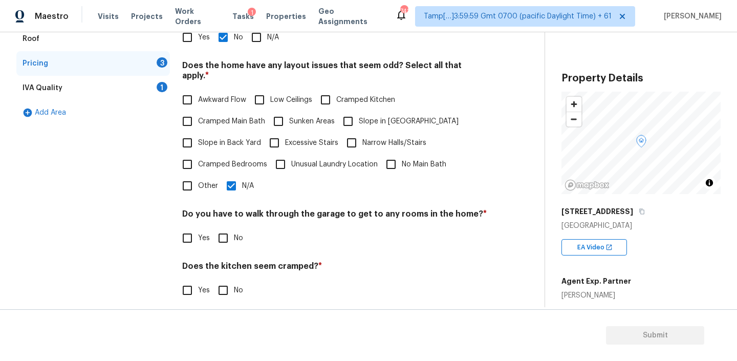
scroll to position [253, 0]
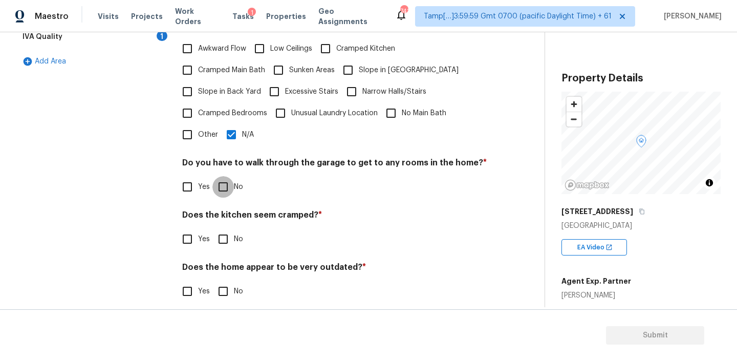
click at [223, 176] on input "No" at bounding box center [222, 186] width 21 height 21
checkbox input "true"
click at [220, 230] on input "No" at bounding box center [222, 238] width 21 height 21
checkbox input "true"
click at [223, 280] on input "No" at bounding box center [222, 290] width 21 height 21
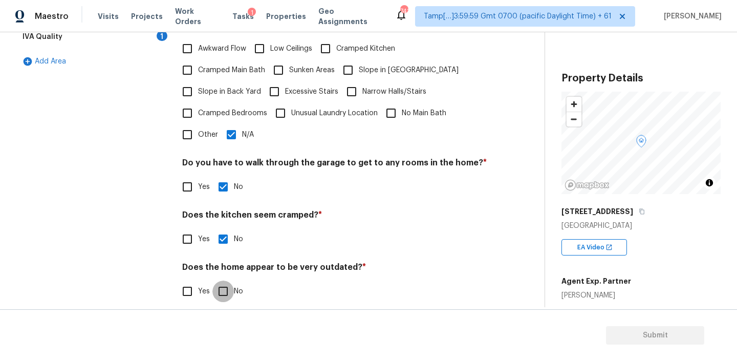
checkbox input "true"
click at [90, 36] on div "IVA Quality 1" at bounding box center [92, 37] width 153 height 25
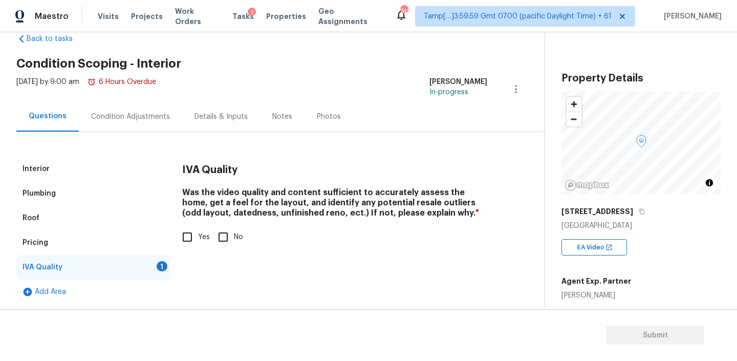
click at [190, 237] on input "Yes" at bounding box center [187, 236] width 21 height 21
checkbox input "true"
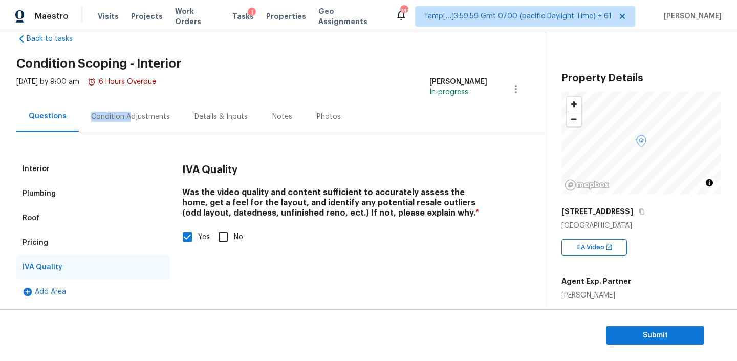
click at [126, 112] on div "Condition Adjustments" at bounding box center [130, 117] width 79 height 10
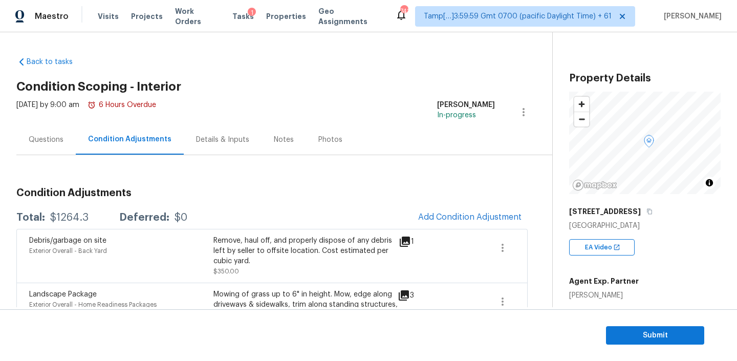
click at [59, 143] on div "Questions" at bounding box center [46, 140] width 35 height 10
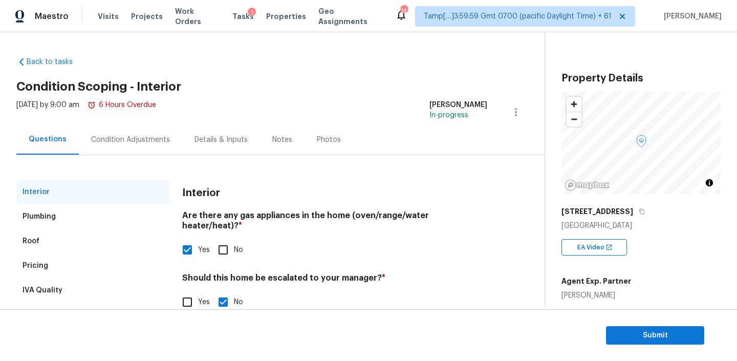
scroll to position [23, 0]
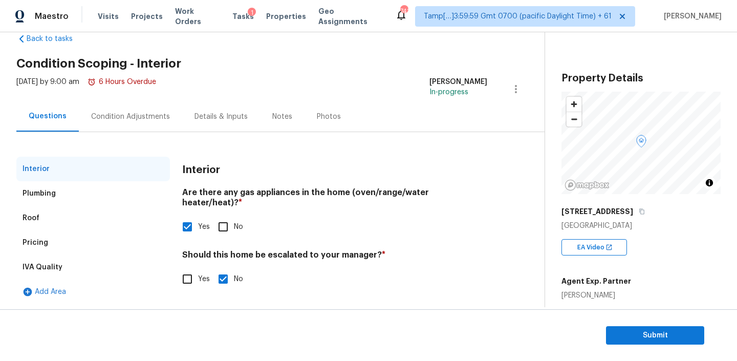
click at [65, 215] on div "Roof" at bounding box center [92, 218] width 153 height 25
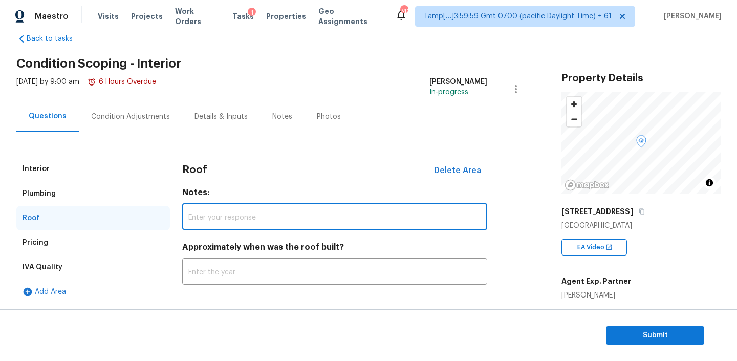
click at [235, 216] on input "text" at bounding box center [334, 218] width 305 height 24
type input "Roof last replaced on 2017"
click at [245, 271] on input "text" at bounding box center [334, 272] width 305 height 24
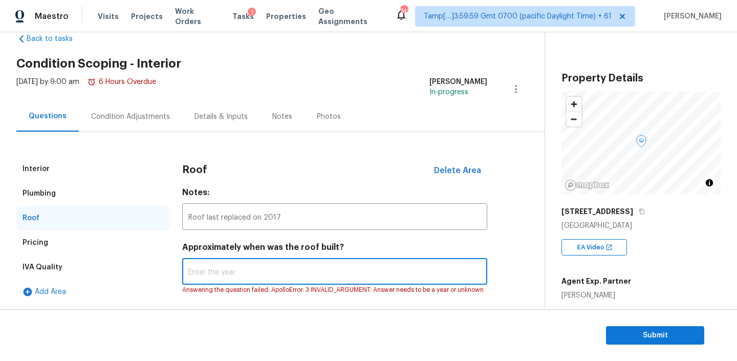
click at [50, 193] on div "Plumbing" at bounding box center [39, 193] width 33 height 10
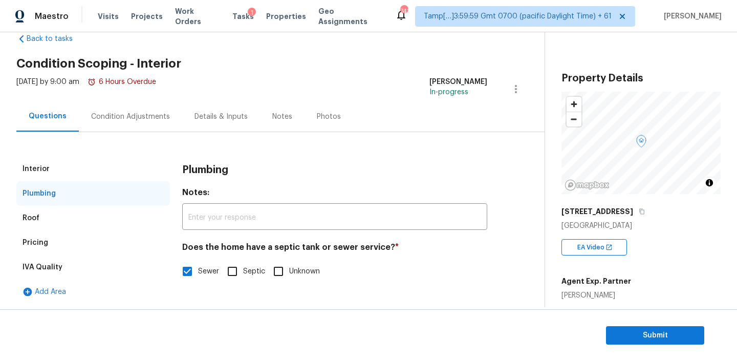
click at [52, 221] on div "Roof" at bounding box center [92, 218] width 153 height 25
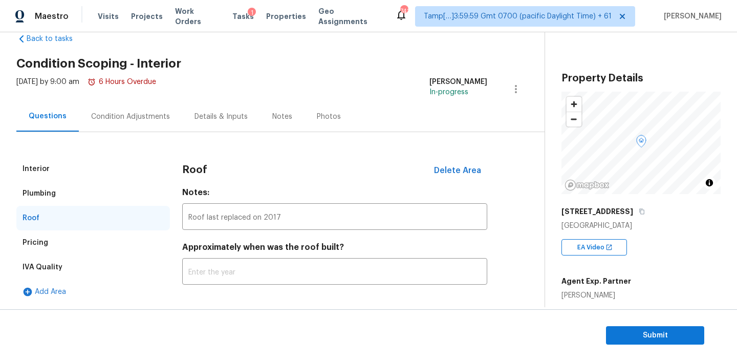
click at [47, 246] on div "Pricing" at bounding box center [92, 242] width 153 height 25
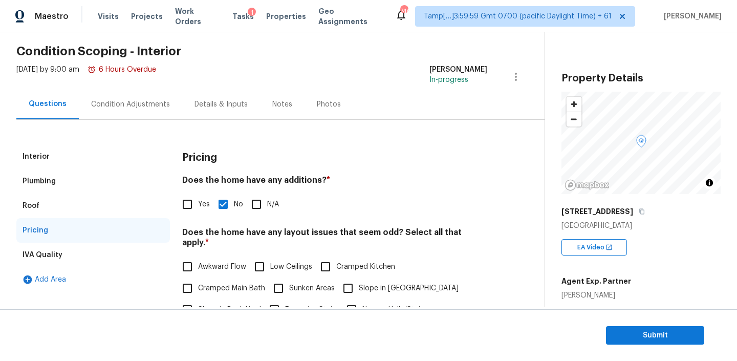
scroll to position [0, 0]
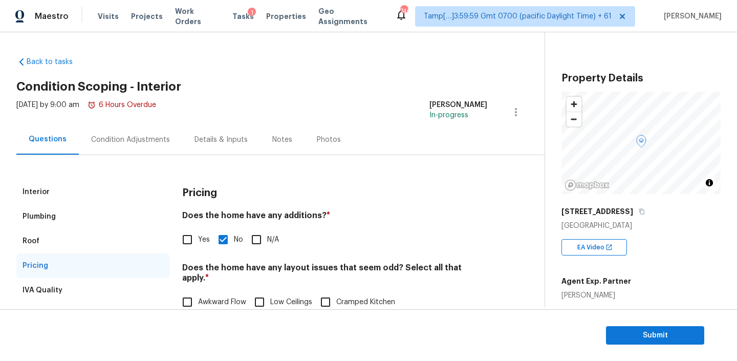
click at [124, 141] on div "Condition Adjustments" at bounding box center [130, 140] width 79 height 10
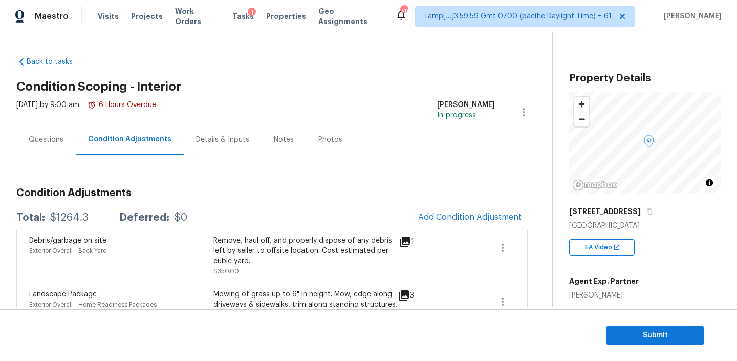
scroll to position [99, 0]
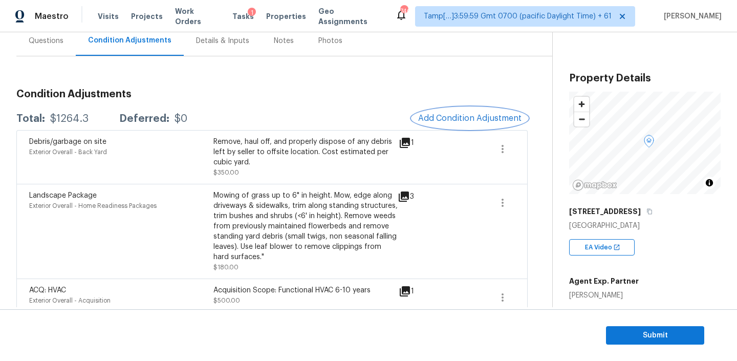
click at [481, 121] on span "Add Condition Adjustment" at bounding box center [469, 118] width 103 height 9
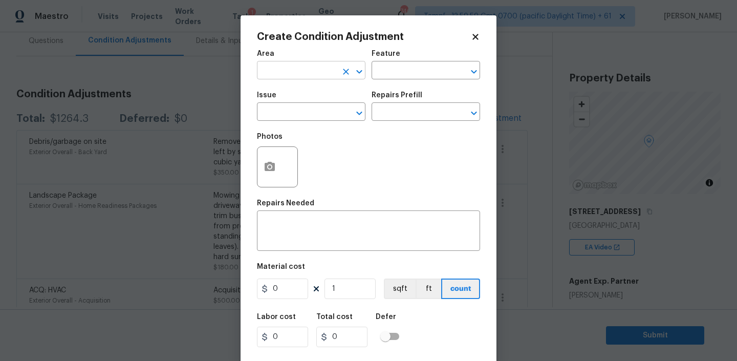
click at [301, 70] on input "text" at bounding box center [297, 71] width 80 height 16
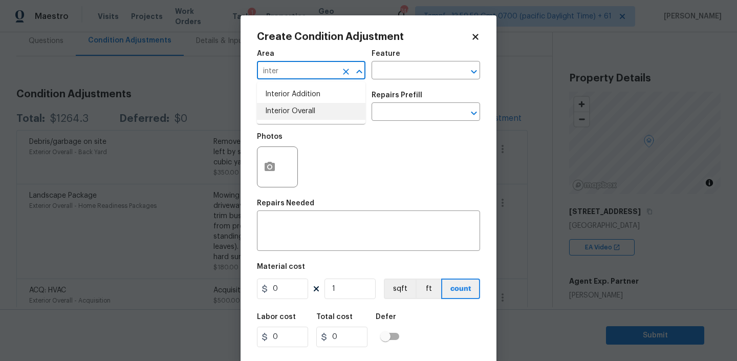
type input "inter"
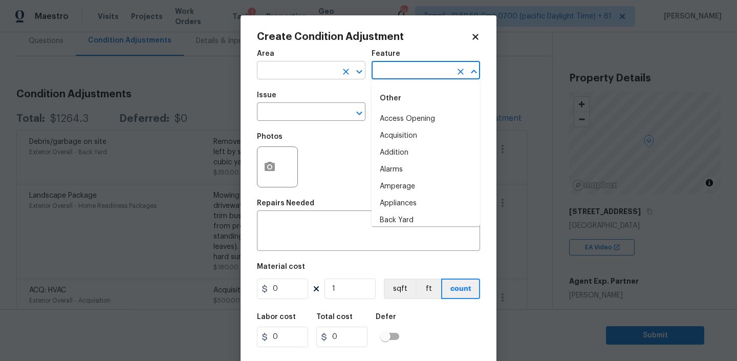
click at [284, 70] on input "text" at bounding box center [297, 71] width 80 height 16
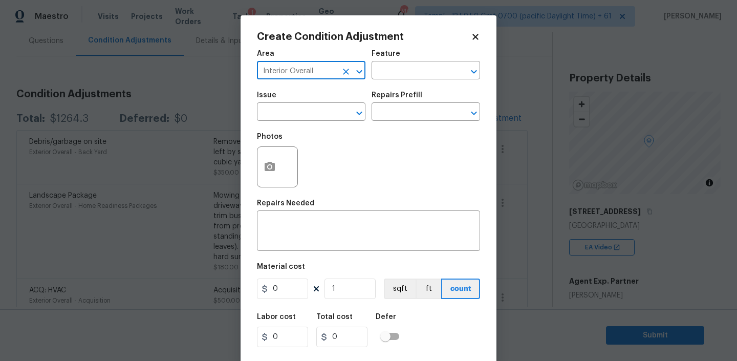
type input "Interior Overall"
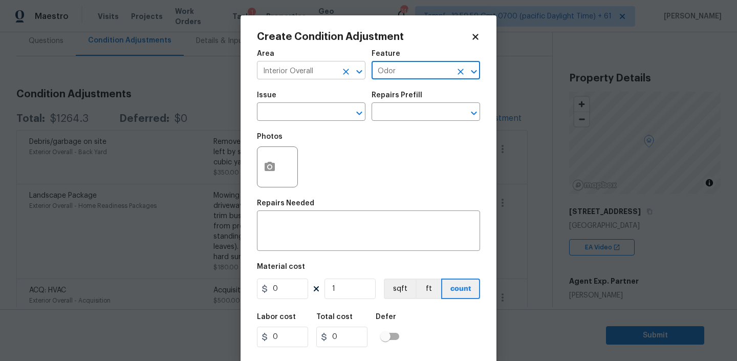
type input "Odor"
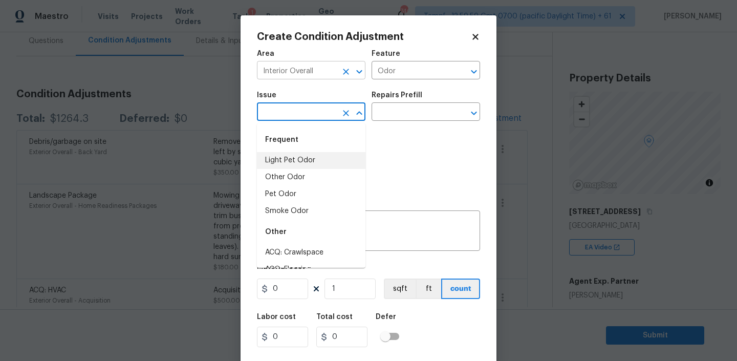
type input "Light Pet Odor"
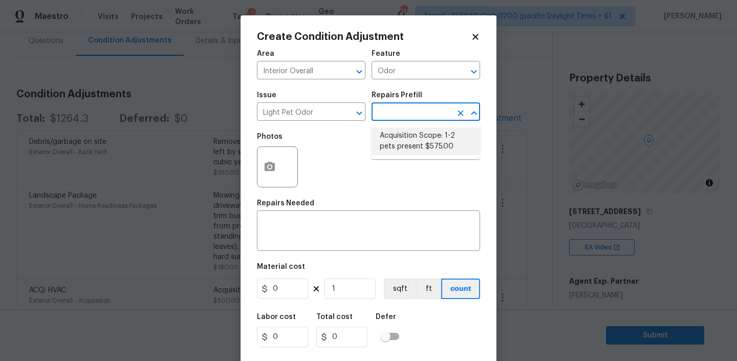
click at [407, 143] on li "Acquisition Scope: 1-2 pets present $575.00" at bounding box center [425, 141] width 108 height 28
type textarea "Acquisition Scope: 1-2 pets present"
type input "575"
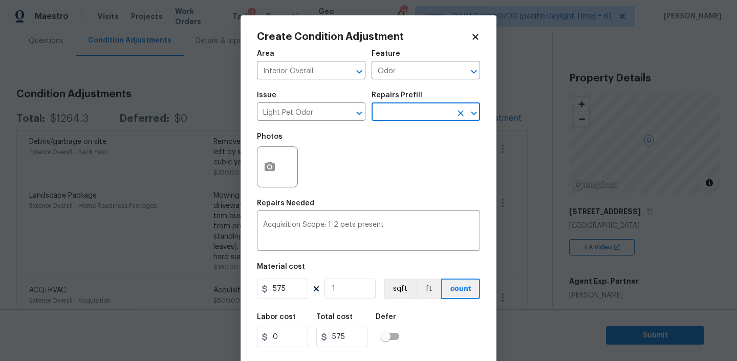
scroll to position [21, 0]
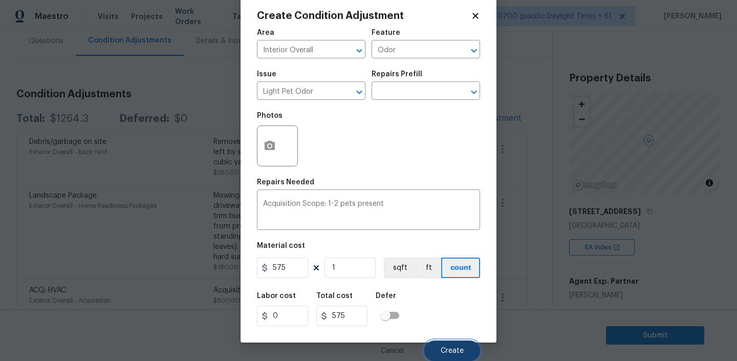
click at [446, 347] on span "Create" at bounding box center [452, 351] width 23 height 8
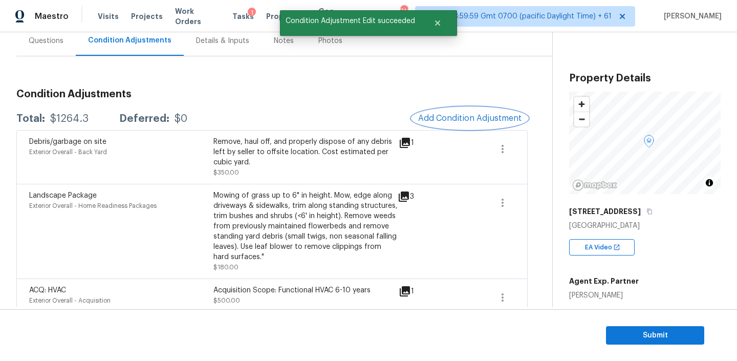
scroll to position [0, 0]
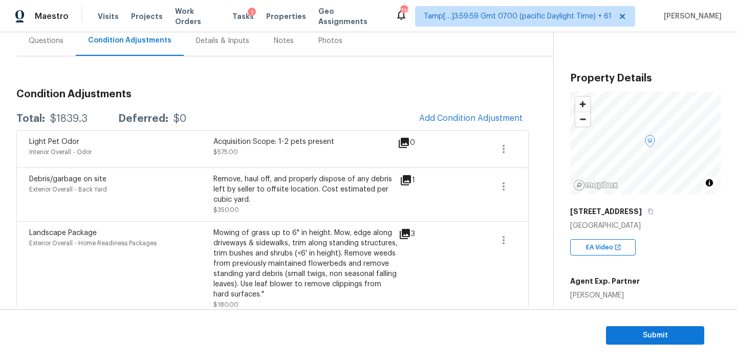
click at [490, 106] on div "Condition Adjustments Total: $1839.3 Deferred: $0 Add Condition Adjustment Ligh…" at bounding box center [272, 239] width 512 height 316
click at [478, 115] on span "Add Condition Adjustment" at bounding box center [470, 118] width 103 height 9
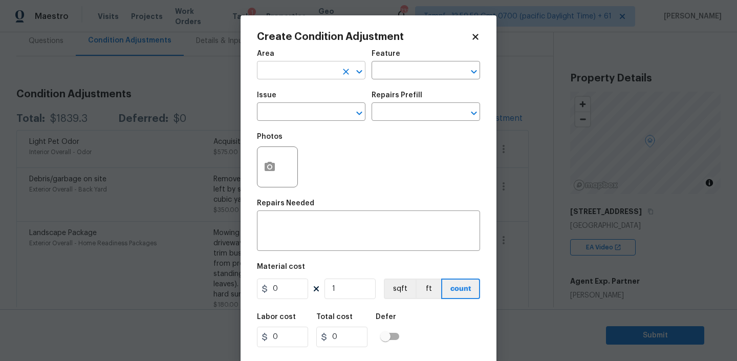
click at [282, 70] on input "text" at bounding box center [297, 71] width 80 height 16
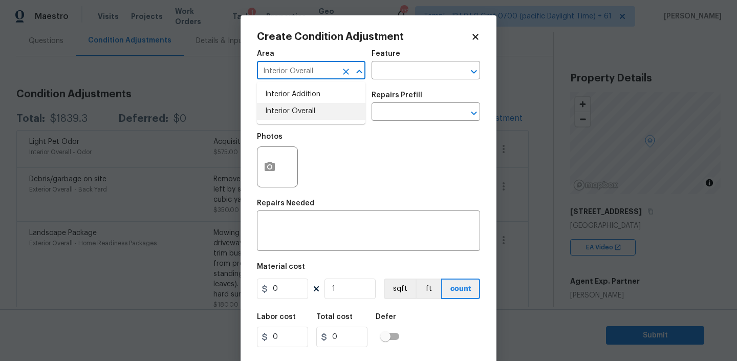
type input "Interior Overall"
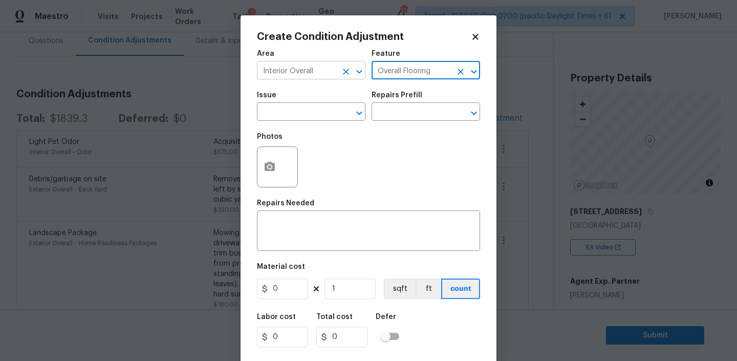
type input "Overall Flooring"
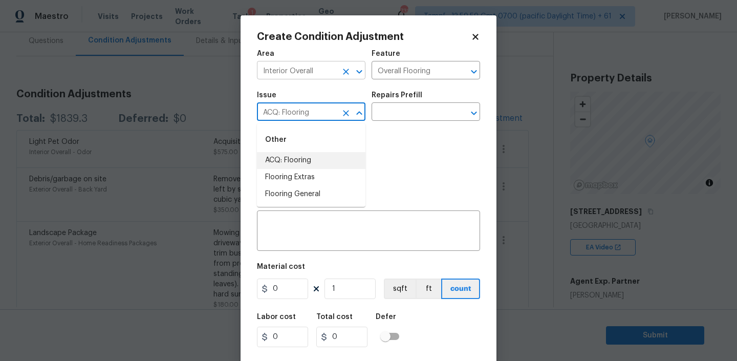
type input "ACQ: Flooring"
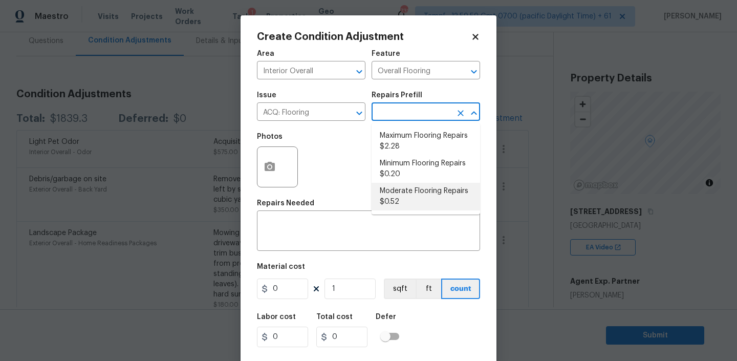
click at [404, 195] on li "Moderate Flooring Repairs $0.52" at bounding box center [425, 197] width 108 height 28
type input "Acquisition"
type textarea "Acquisition Scope: Moderate flooring repairs"
type input "0.52"
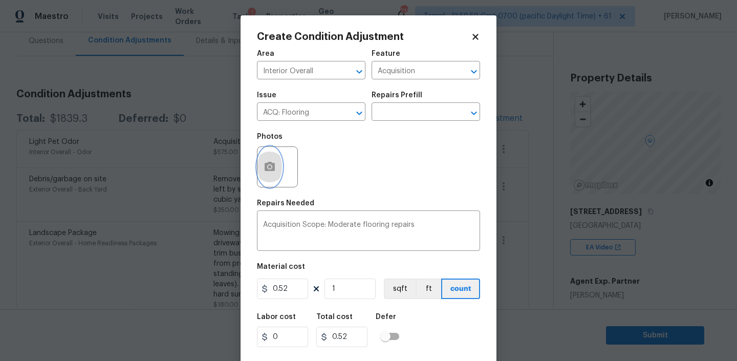
click at [276, 165] on button "button" at bounding box center [269, 167] width 25 height 40
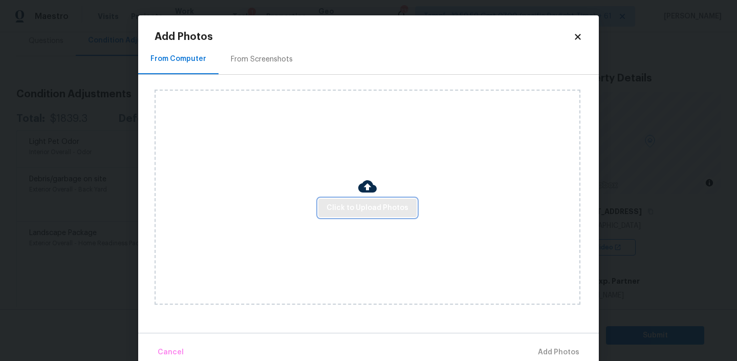
click at [381, 205] on span "Click to Upload Photos" at bounding box center [367, 208] width 82 height 13
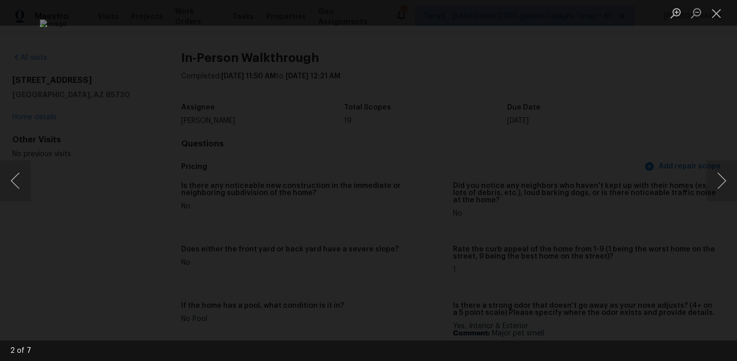
scroll to position [1064, 0]
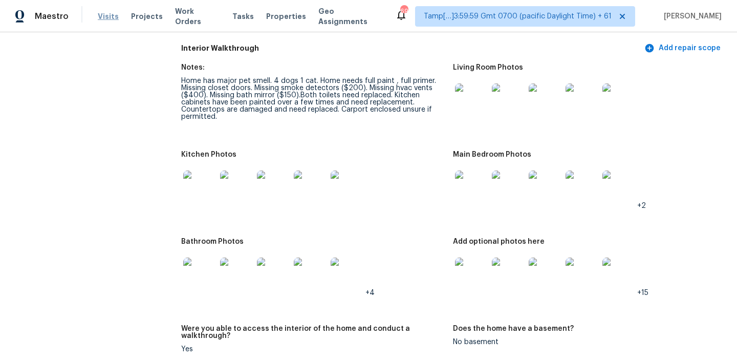
click at [108, 17] on span "Visits" at bounding box center [108, 16] width 21 height 10
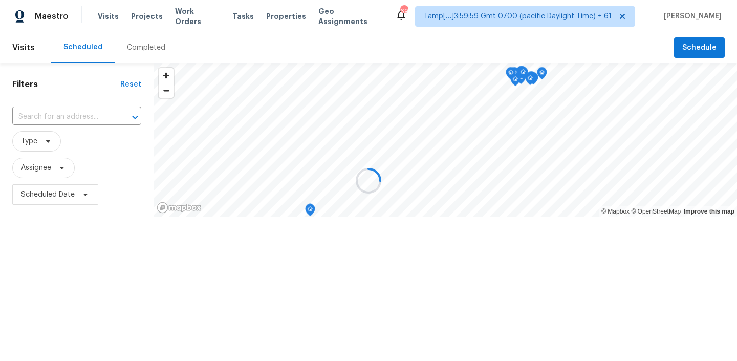
click at [143, 46] on div at bounding box center [368, 180] width 737 height 361
click at [142, 46] on div "Completed" at bounding box center [146, 47] width 38 height 10
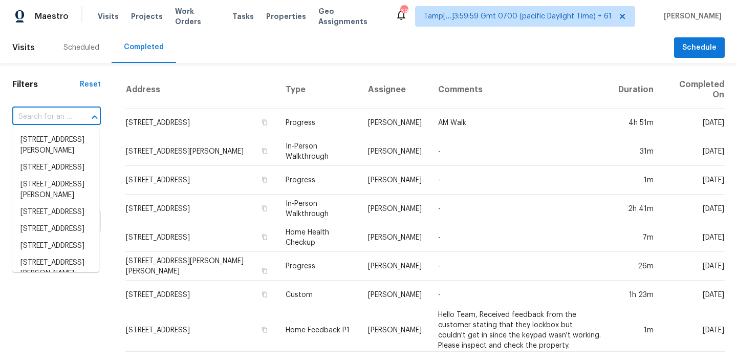
click at [70, 113] on input "text" at bounding box center [42, 117] width 60 height 16
paste input "[STREET_ADDRESS]"
type input "[STREET_ADDRESS]"
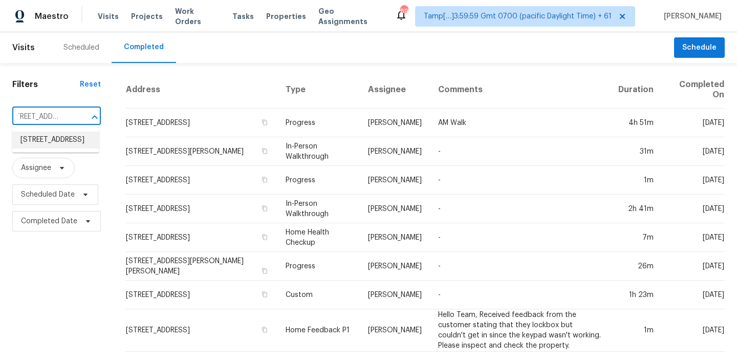
click at [54, 144] on li "[STREET_ADDRESS]" at bounding box center [55, 139] width 87 height 17
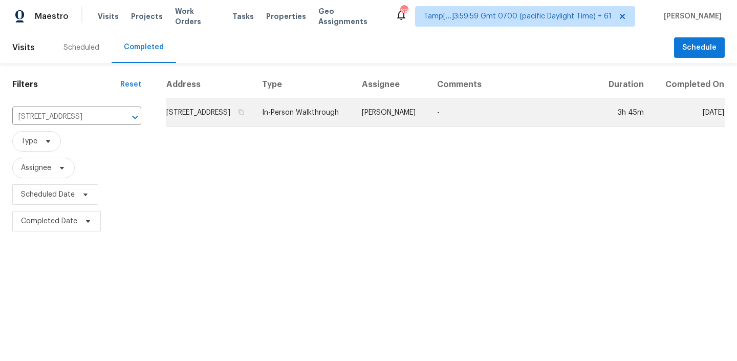
click at [254, 122] on td "[STREET_ADDRESS]" at bounding box center [210, 112] width 88 height 29
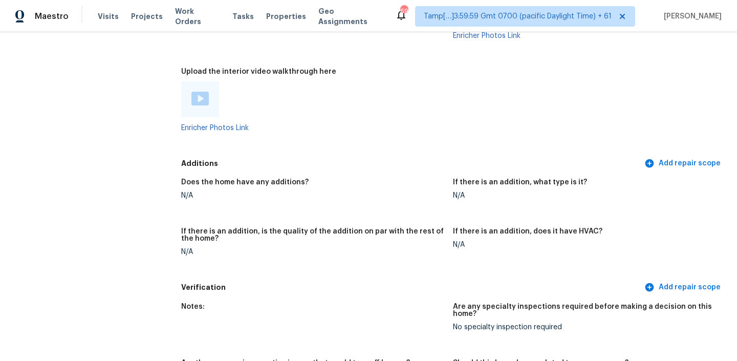
scroll to position [1863, 0]
click at [184, 83] on div at bounding box center [200, 100] width 38 height 36
click at [197, 92] on img at bounding box center [199, 99] width 17 height 14
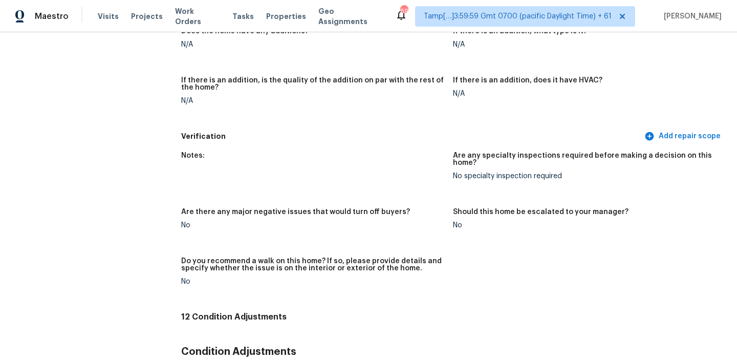
scroll to position [1365, 0]
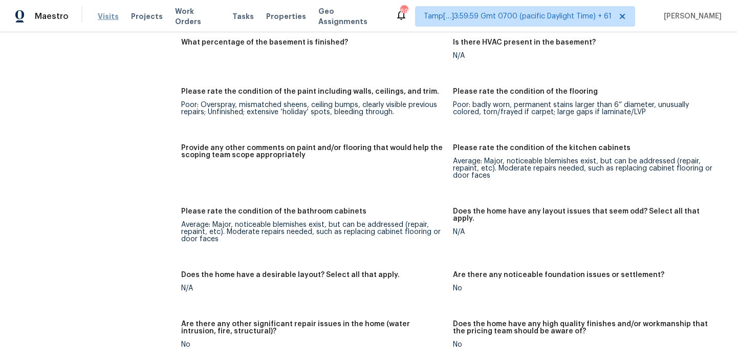
click at [103, 13] on span "Visits" at bounding box center [108, 16] width 21 height 10
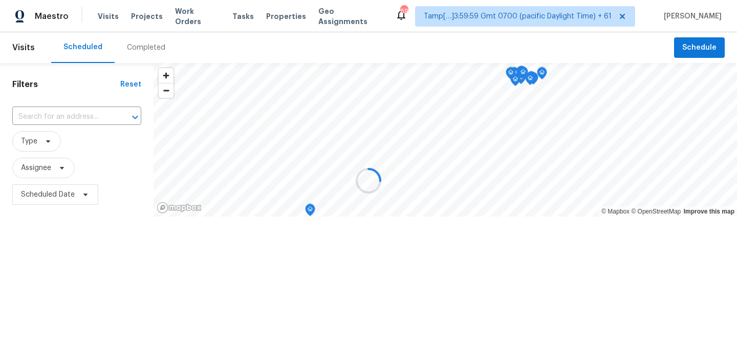
click at [148, 45] on div at bounding box center [368, 180] width 737 height 361
click at [137, 57] on div "Completed" at bounding box center [146, 47] width 63 height 31
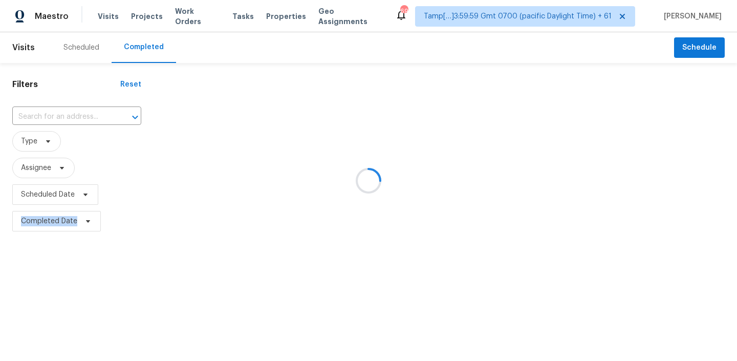
click at [137, 57] on div at bounding box center [368, 180] width 737 height 361
click at [66, 112] on div at bounding box center [368, 180] width 737 height 361
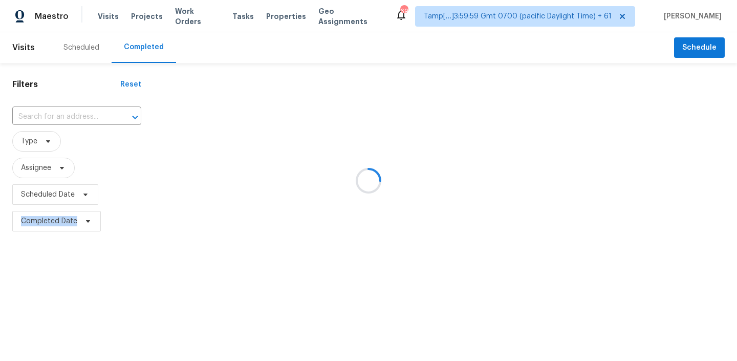
click at [66, 112] on div at bounding box center [368, 180] width 737 height 361
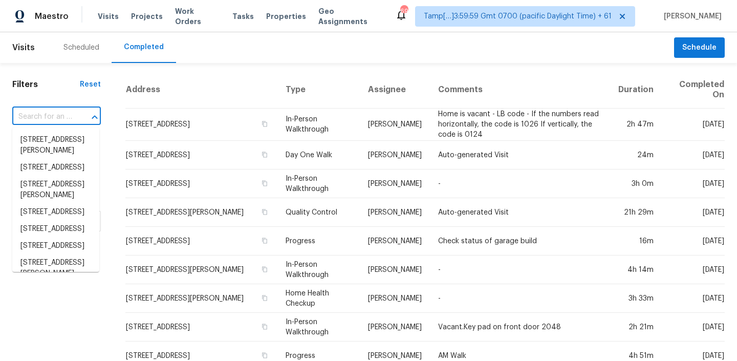
click at [62, 121] on input "text" at bounding box center [42, 117] width 60 height 16
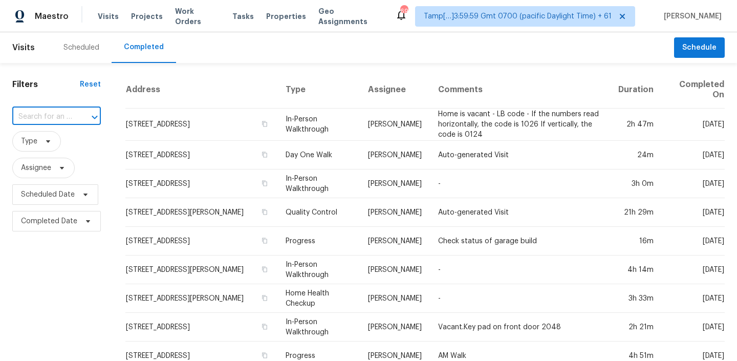
click at [62, 121] on input "text" at bounding box center [42, 117] width 60 height 16
paste input "[STREET_ADDRESS]"
type input "[STREET_ADDRESS]"
click at [47, 143] on li "[STREET_ADDRESS]" at bounding box center [55, 139] width 87 height 17
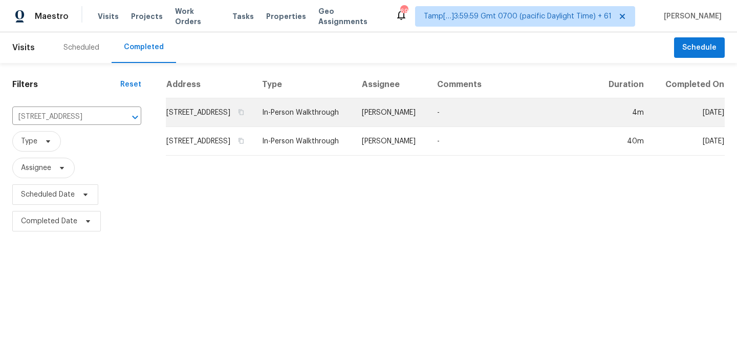
click at [337, 119] on td "In-Person Walkthrough" at bounding box center [304, 112] width 100 height 29
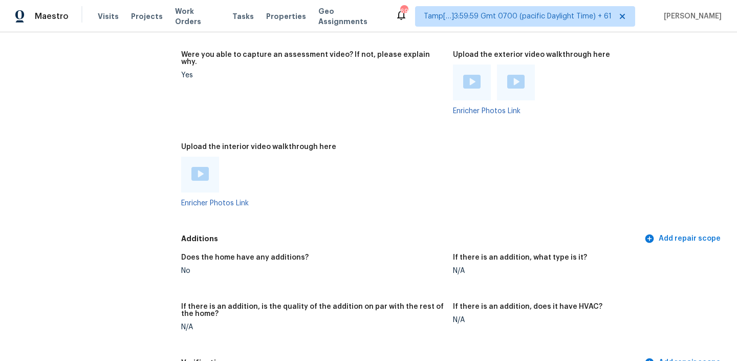
scroll to position [1798, 0]
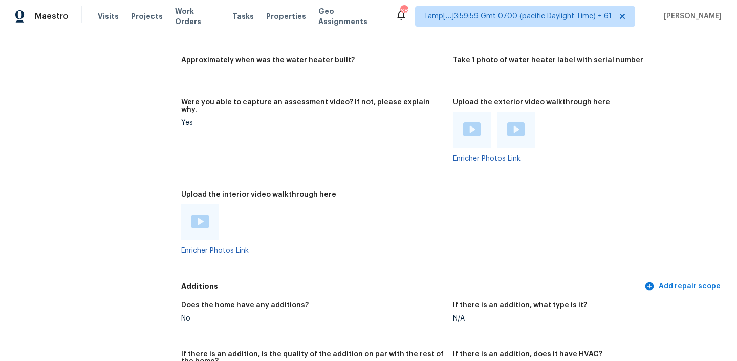
click at [203, 214] on img at bounding box center [199, 221] width 17 height 14
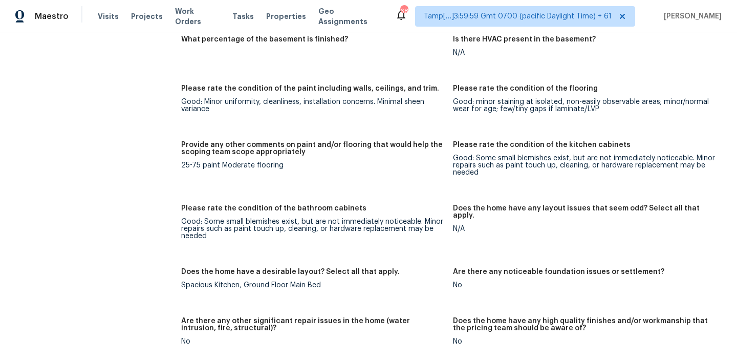
scroll to position [1411, 0]
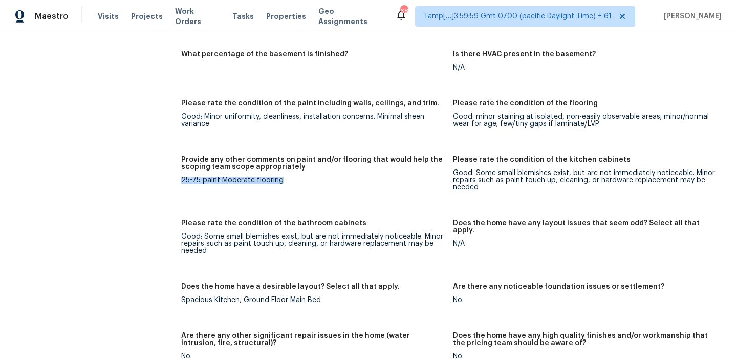
drag, startPoint x: 180, startPoint y: 165, endPoint x: 302, endPoint y: 166, distance: 122.3
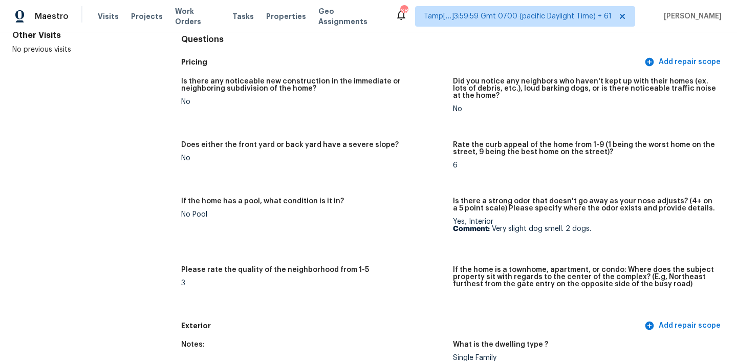
scroll to position [126, 0]
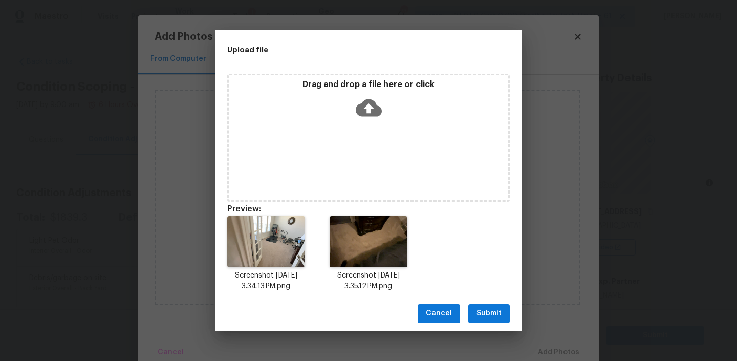
scroll to position [99, 0]
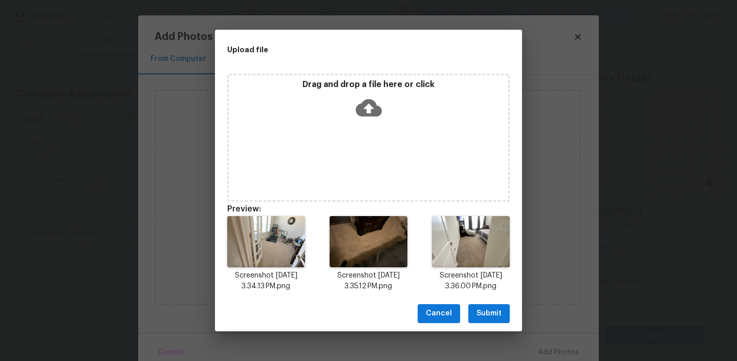
click at [484, 307] on span "Submit" at bounding box center [488, 313] width 25 height 13
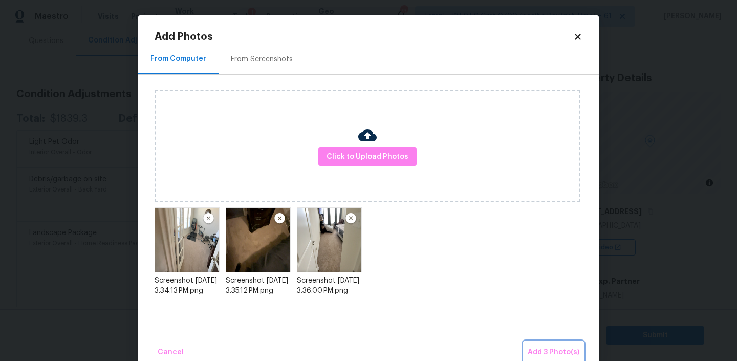
click at [550, 350] on span "Add 3 Photo(s)" at bounding box center [554, 352] width 52 height 13
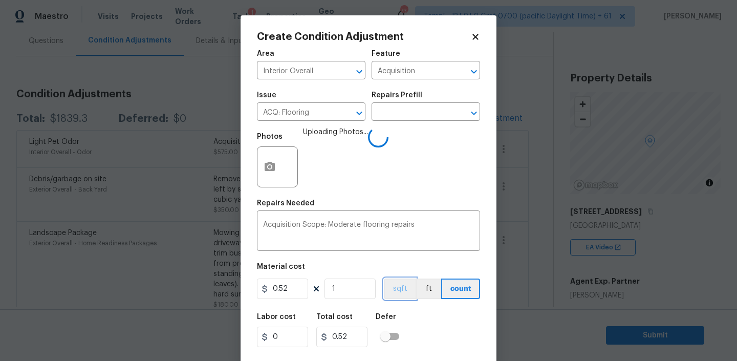
click at [396, 284] on button "sqft" at bounding box center [400, 288] width 32 height 20
click at [340, 292] on input "1" at bounding box center [349, 288] width 51 height 20
type input "2"
type input "1.04"
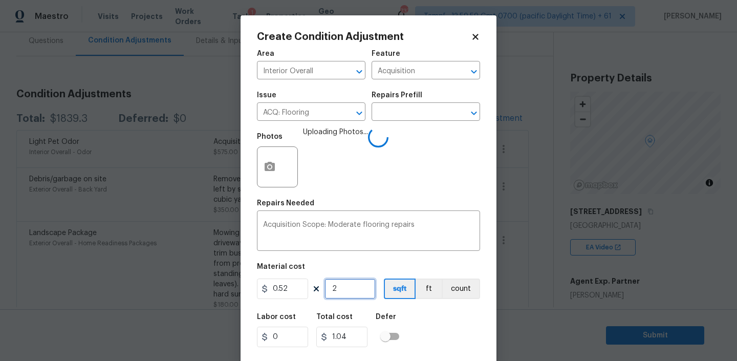
type input "21"
type input "10.92"
type input "213"
type input "110.76"
type input "2130"
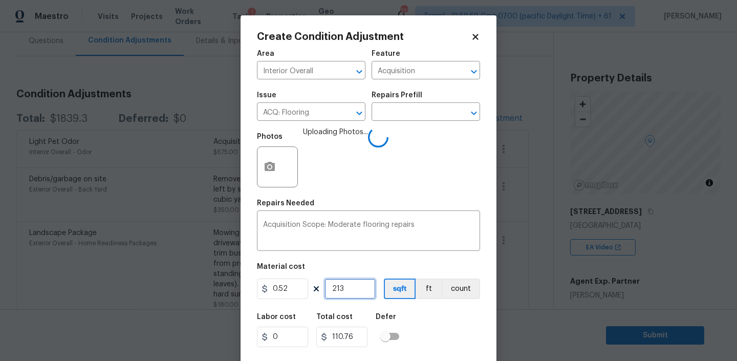
type input "1107.6"
type input "2130"
click at [433, 331] on div "Labor cost 0 Total cost 1107.6 Defer" at bounding box center [368, 330] width 223 height 46
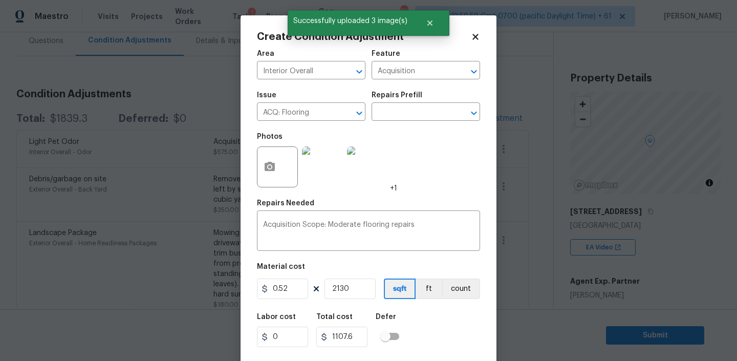
scroll to position [21, 0]
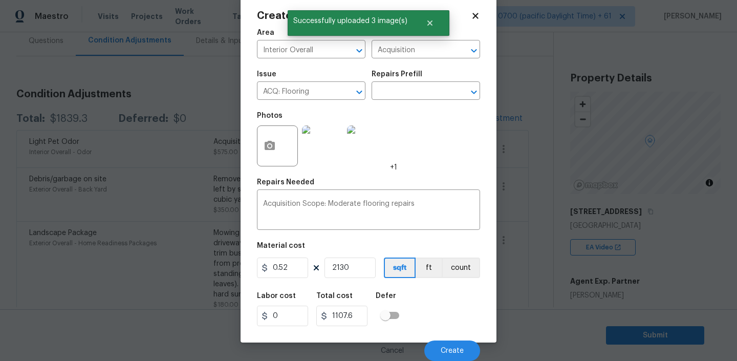
click at [449, 338] on div "Cancel Create" at bounding box center [368, 346] width 223 height 29
click at [447, 344] on button "Create" at bounding box center [452, 350] width 56 height 20
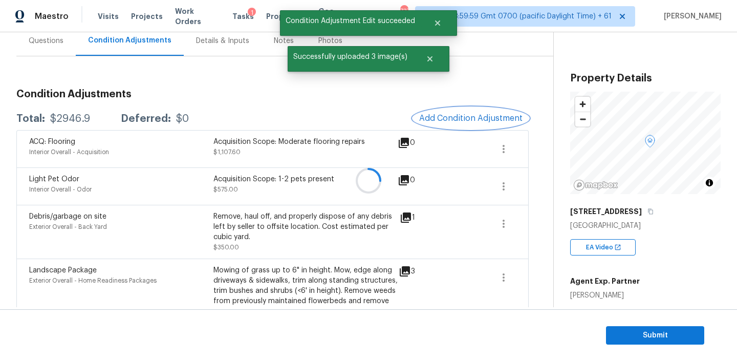
scroll to position [0, 0]
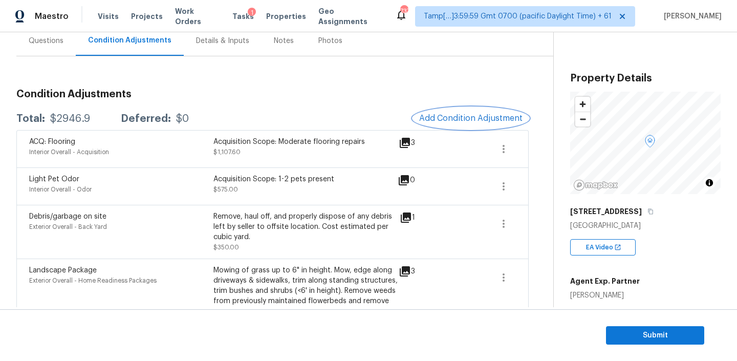
click at [445, 117] on span "Add Condition Adjustment" at bounding box center [470, 118] width 103 height 9
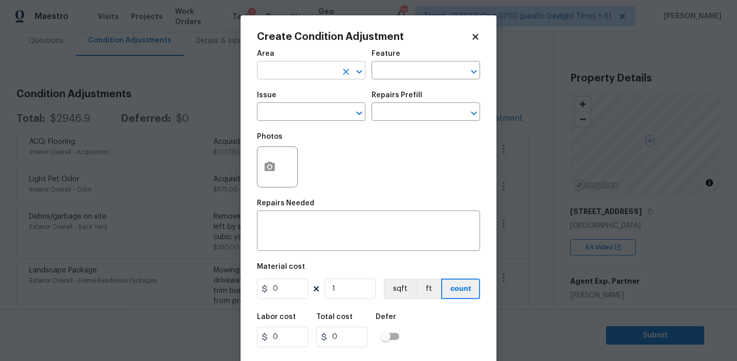
click at [283, 75] on input "text" at bounding box center [297, 71] width 80 height 16
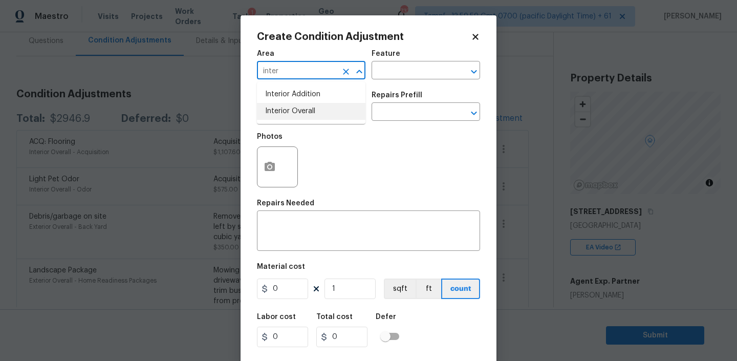
type input "inter"
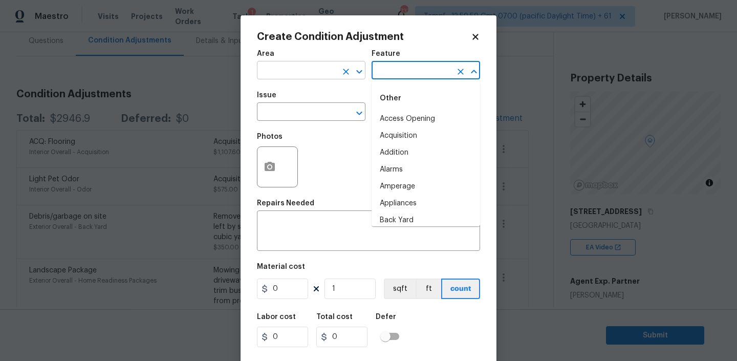
click at [292, 73] on input "text" at bounding box center [297, 71] width 80 height 16
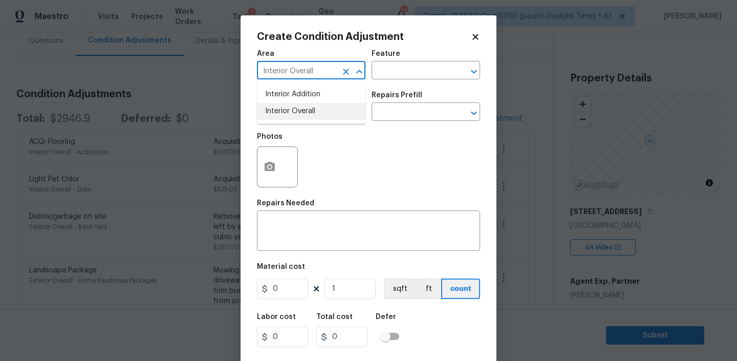
type input "Interior Overall"
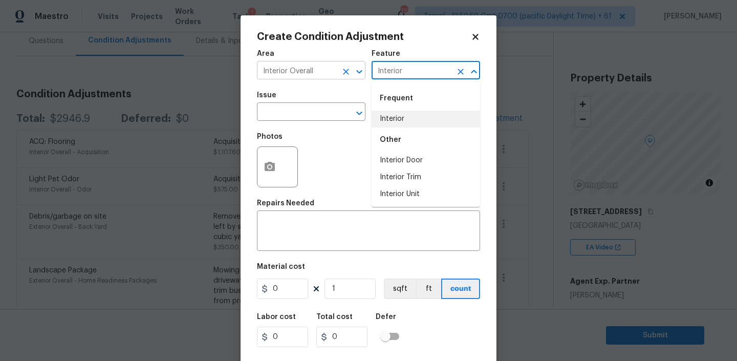
type input "Interior"
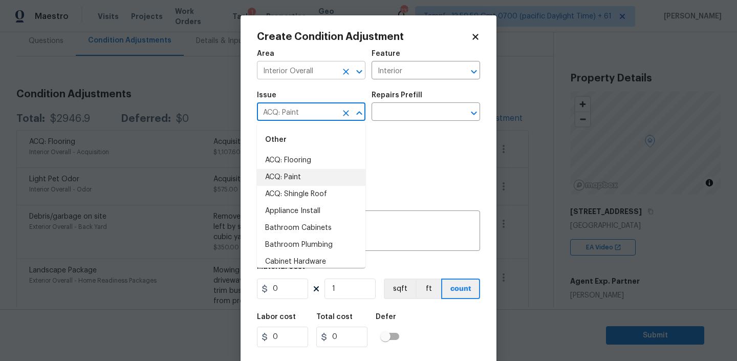
type input "ACQ: Paint"
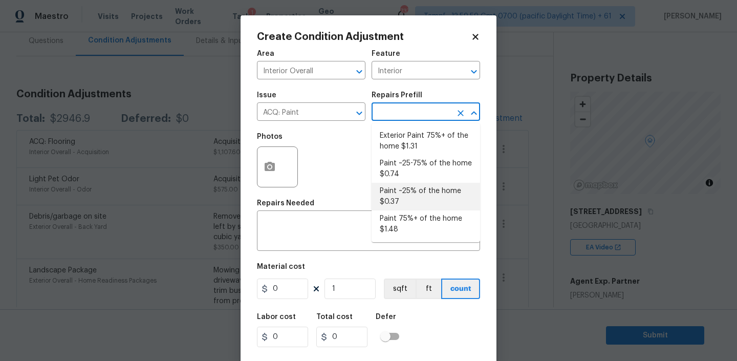
click at [409, 191] on li "Paint ~25% of the home $0.37" at bounding box center [425, 197] width 108 height 28
type input "Acquisition"
type textarea "Acquisition Scope: ~25% of the home needs interior paint"
type input "0.37"
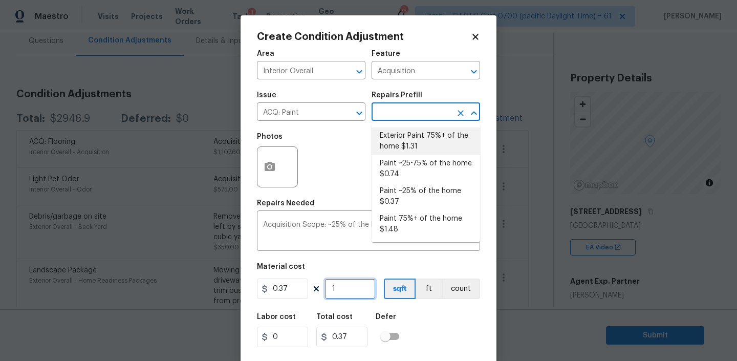
click at [335, 288] on input "1" at bounding box center [349, 288] width 51 height 20
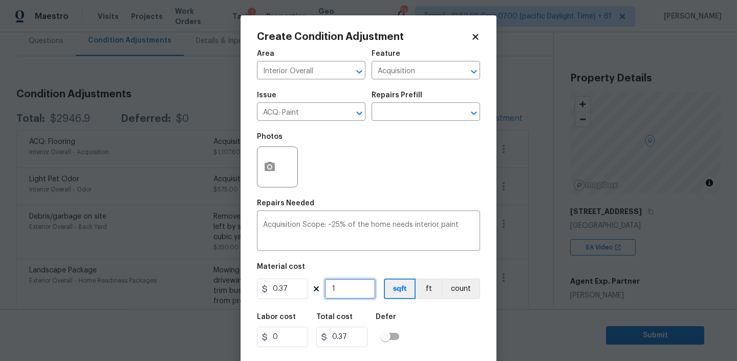
click at [335, 288] on input "1" at bounding box center [349, 288] width 51 height 20
type input "2"
type input "0.74"
type input "21"
type input "7.77"
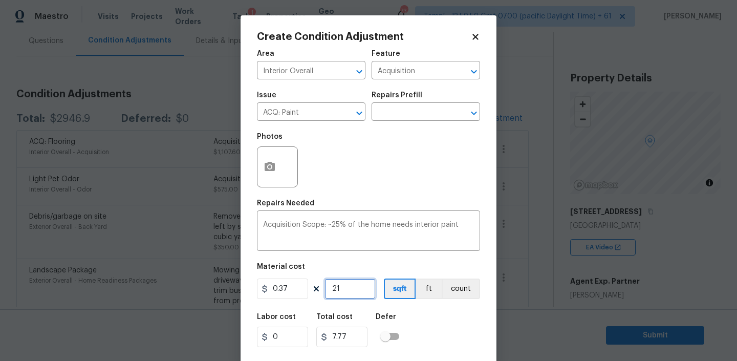
type input "213"
type input "78.81"
type input "2130"
type input "788.1"
type input "2130"
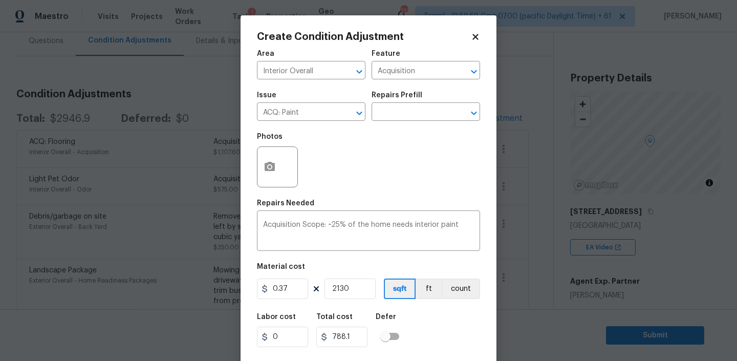
scroll to position [21, 0]
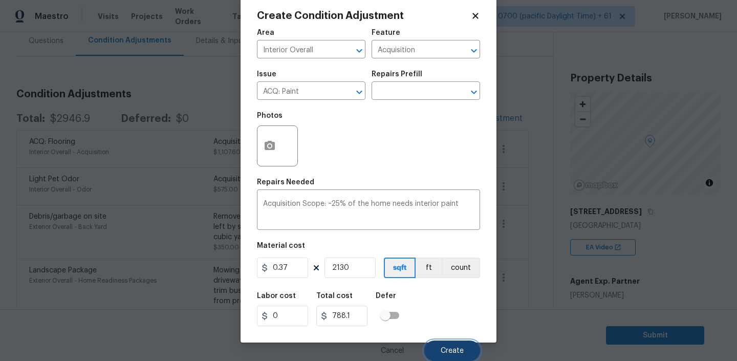
click at [446, 342] on button "Create" at bounding box center [452, 350] width 56 height 20
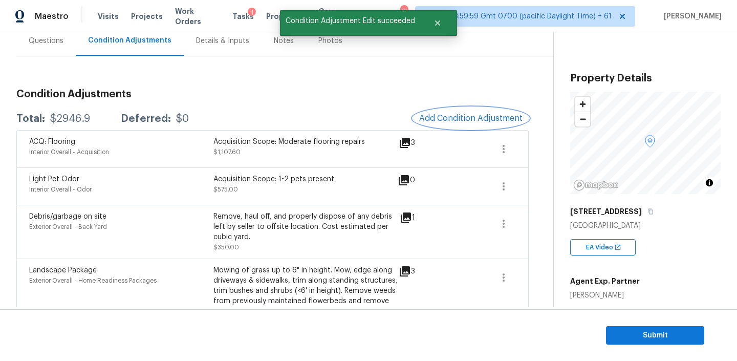
scroll to position [0, 0]
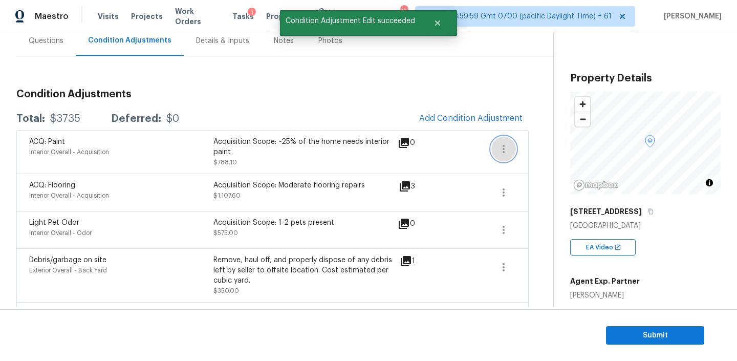
click at [501, 143] on icon "button" at bounding box center [503, 149] width 12 height 12
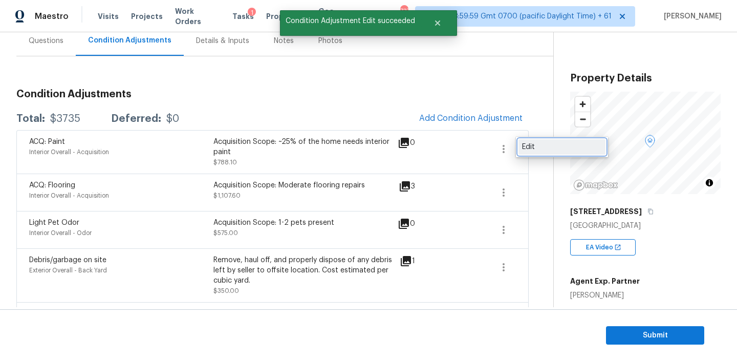
click at [541, 146] on div "Edit" at bounding box center [562, 147] width 80 height 10
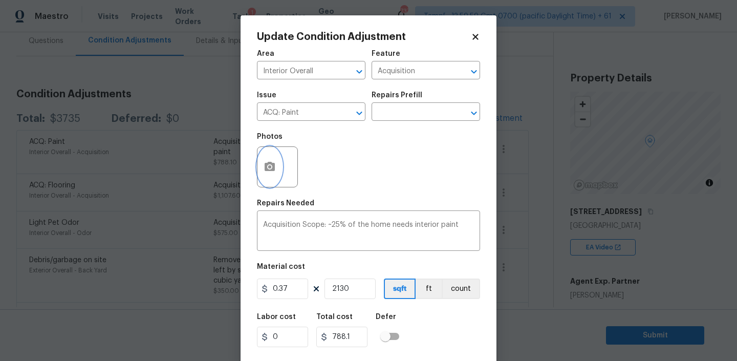
click at [269, 158] on button "button" at bounding box center [269, 167] width 25 height 40
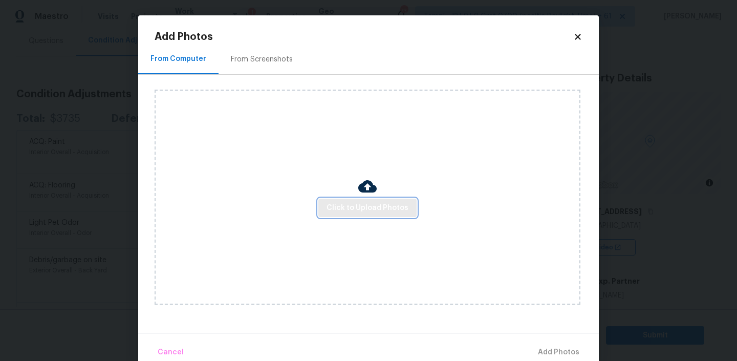
click at [357, 206] on span "Click to Upload Photos" at bounding box center [367, 208] width 82 height 13
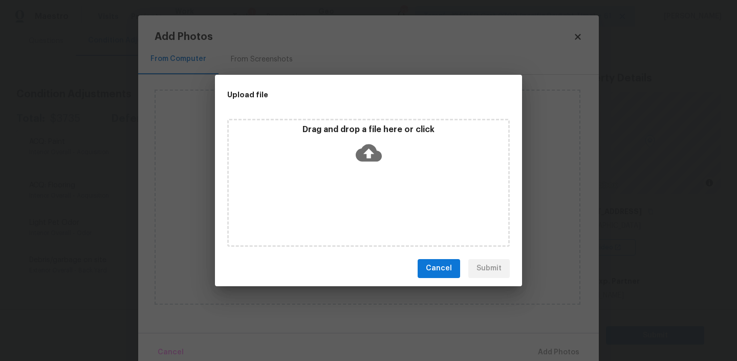
click at [365, 177] on div "Drag and drop a file here or click" at bounding box center [368, 183] width 282 height 128
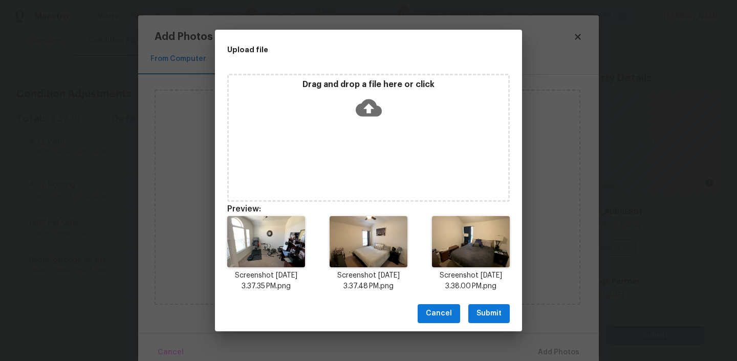
click at [483, 316] on span "Submit" at bounding box center [488, 313] width 25 height 13
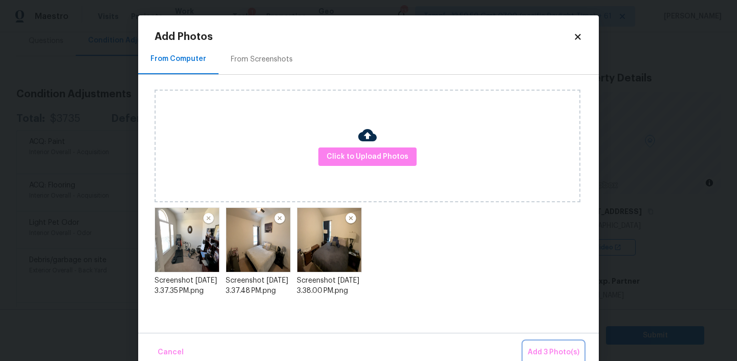
click at [539, 349] on span "Add 3 Photo(s)" at bounding box center [554, 352] width 52 height 13
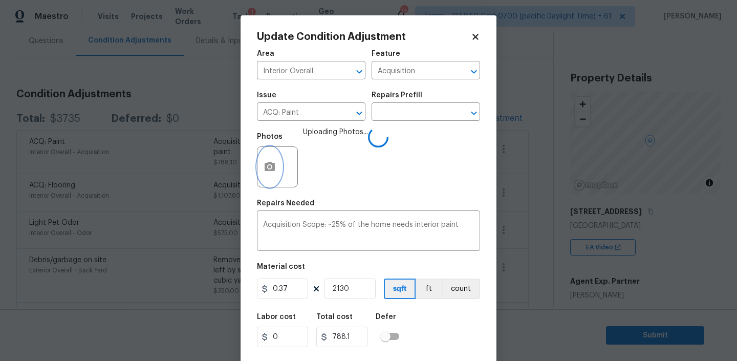
scroll to position [21, 0]
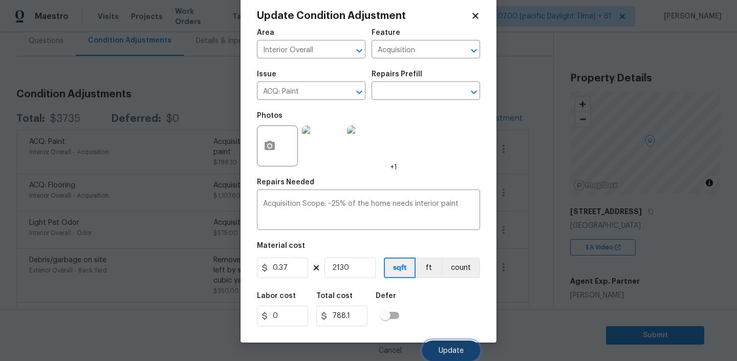
click at [454, 348] on span "Update" at bounding box center [450, 351] width 25 height 8
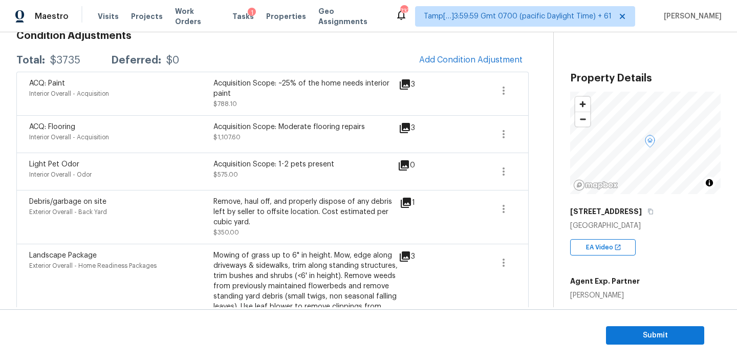
scroll to position [0, 0]
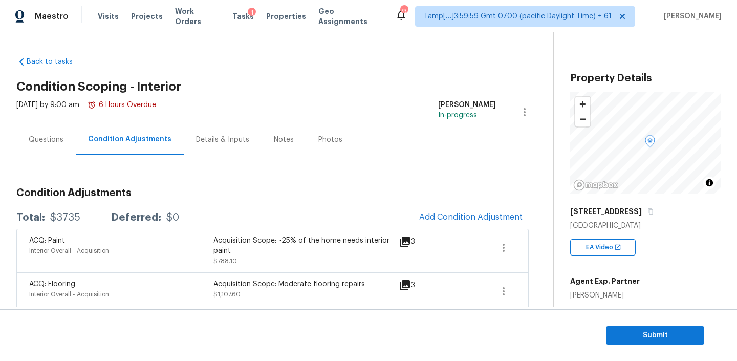
click at [261, 144] on div "Notes" at bounding box center [283, 139] width 45 height 30
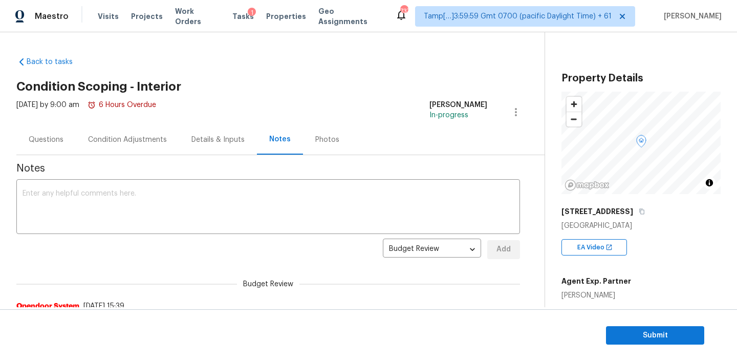
click at [49, 138] on div "Questions" at bounding box center [46, 140] width 35 height 10
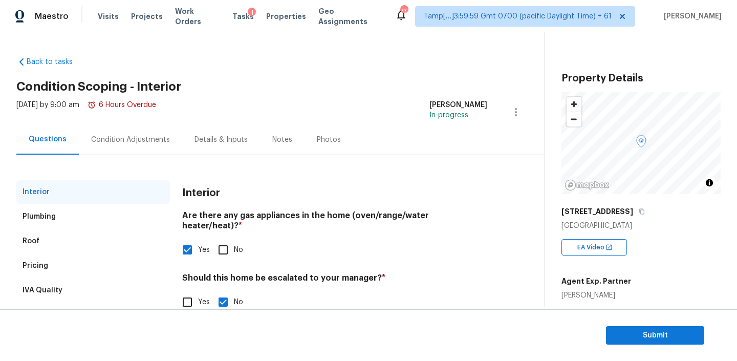
scroll to position [23, 0]
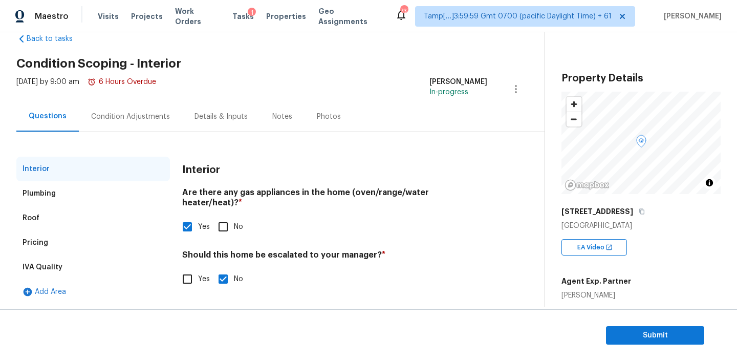
click at [294, 113] on div "Notes" at bounding box center [282, 116] width 45 height 30
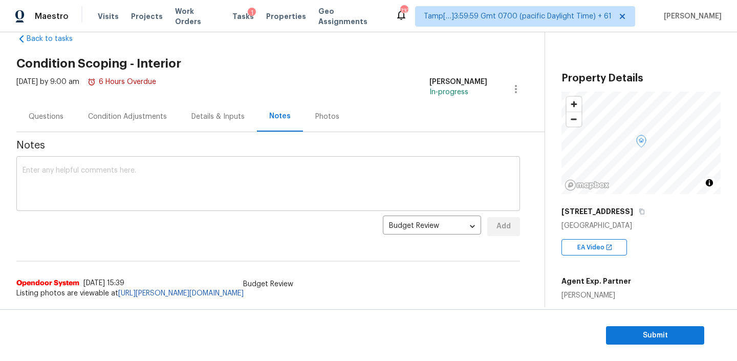
click at [156, 185] on textarea at bounding box center [268, 185] width 491 height 36
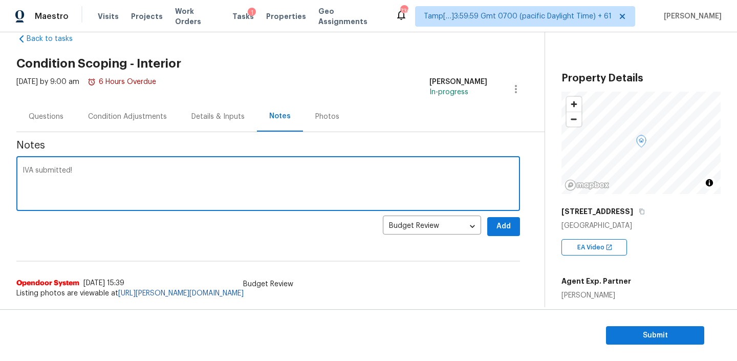
type textarea "IVA submitted!"
click at [503, 226] on span "Add" at bounding box center [503, 226] width 16 height 13
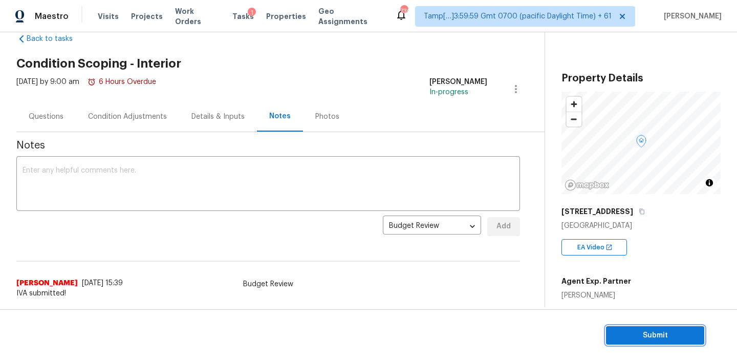
click at [662, 333] on span "Submit" at bounding box center [655, 335] width 82 height 13
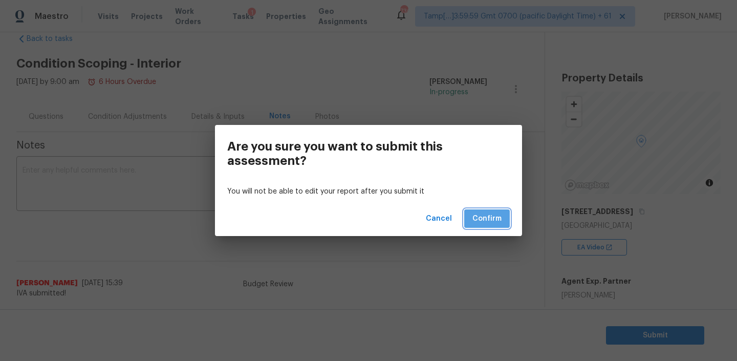
click at [487, 216] on span "Confirm" at bounding box center [486, 218] width 29 height 13
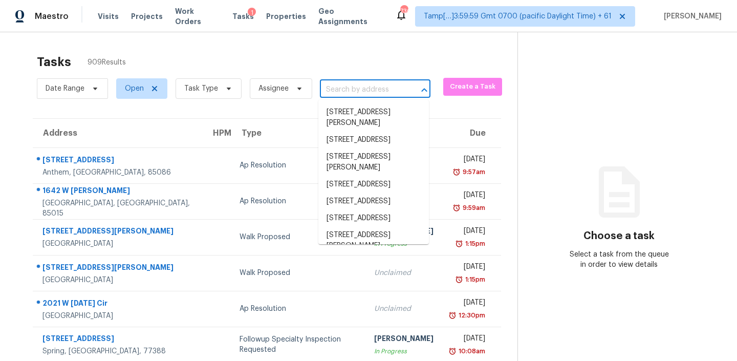
click at [372, 87] on input "text" at bounding box center [361, 90] width 82 height 16
paste input "2527 Pinebluff Dr Dallas TX 75228"
type input "2527 Pinebluff Dr Dallas TX 75228"
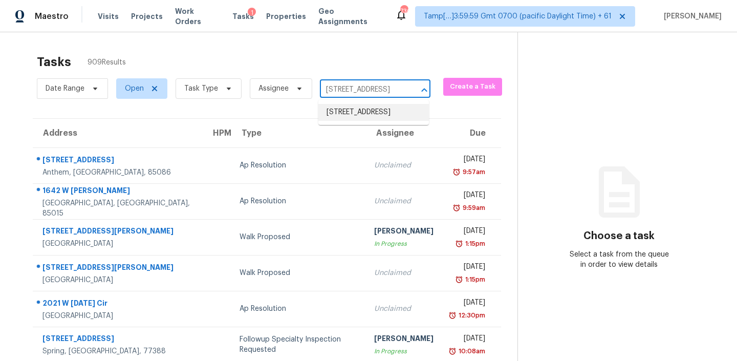
click at [352, 119] on li "2527 Pinebluff Dr, Dallas, TX 75228" at bounding box center [373, 112] width 111 height 17
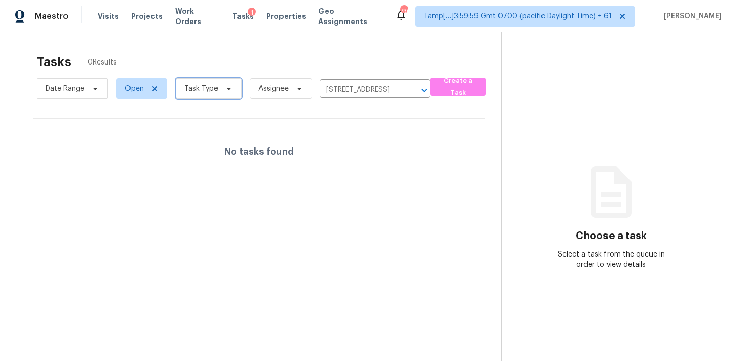
click at [212, 85] on span "Task Type" at bounding box center [201, 88] width 34 height 10
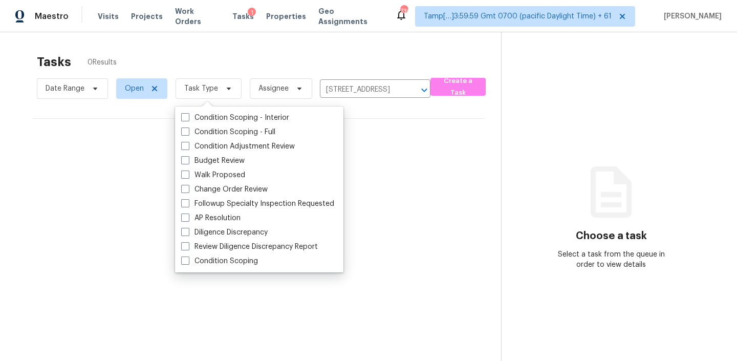
click at [236, 49] on div "Tasks 0 Results" at bounding box center [269, 62] width 464 height 27
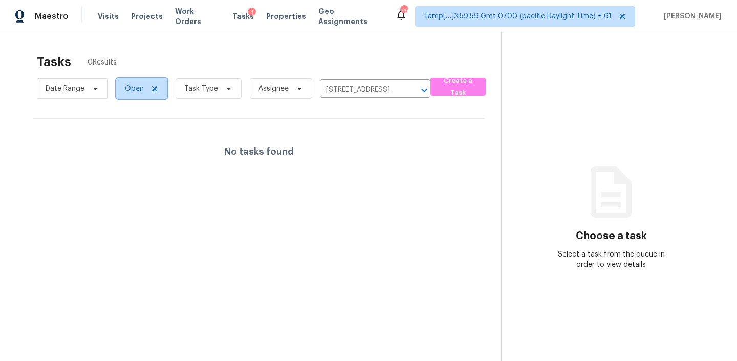
click at [151, 90] on icon at bounding box center [154, 88] width 8 height 8
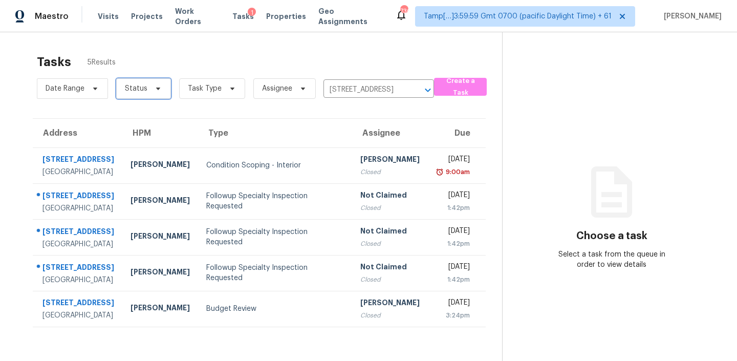
click at [155, 90] on icon at bounding box center [158, 88] width 8 height 8
click at [591, 148] on section "Choose a task Select a task from the queue in order to view details" at bounding box center [611, 212] width 218 height 361
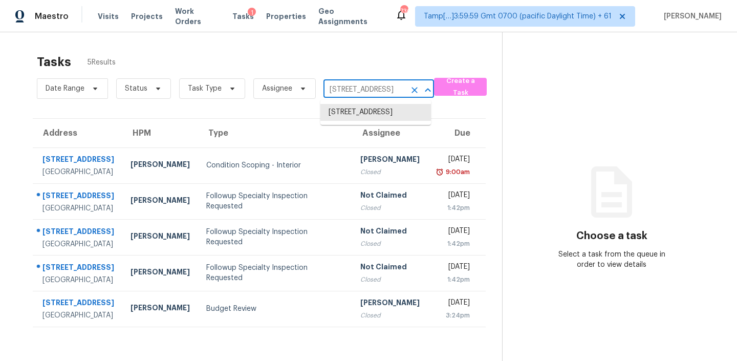
click at [392, 90] on input "[STREET_ADDRESS]" at bounding box center [364, 90] width 82 height 16
paste input "[STREET_ADDRESS]"
type input "[STREET_ADDRESS]"
click at [360, 116] on li "[STREET_ADDRESS]" at bounding box center [375, 112] width 111 height 17
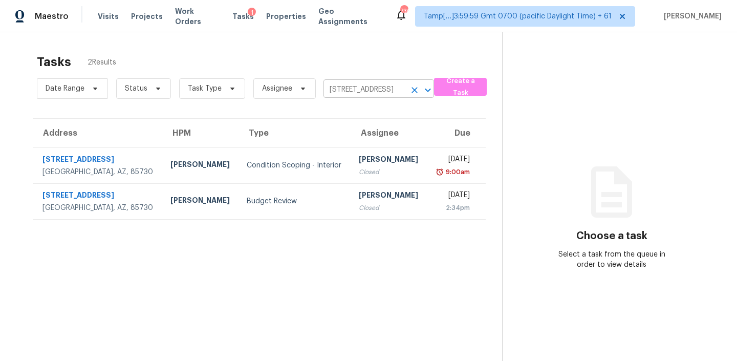
click at [365, 93] on input "[STREET_ADDRESS]" at bounding box center [364, 90] width 82 height 16
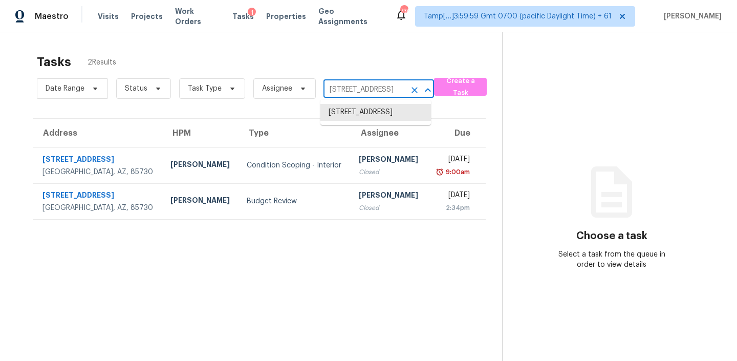
paste input "[STREET_ADDRESS]"
type input "[STREET_ADDRESS]"
click at [344, 121] on li "[STREET_ADDRESS]" at bounding box center [375, 112] width 111 height 17
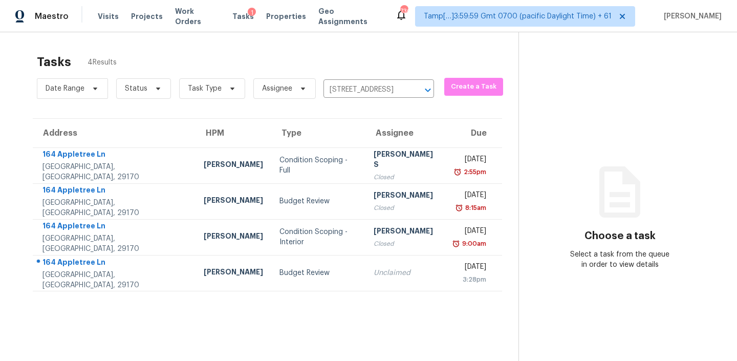
click at [358, 99] on div "Date Range Status Task Type Assignee [STREET_ADDRESS] ​" at bounding box center [235, 88] width 397 height 27
click at [358, 90] on input "[STREET_ADDRESS]" at bounding box center [364, 90] width 82 height 16
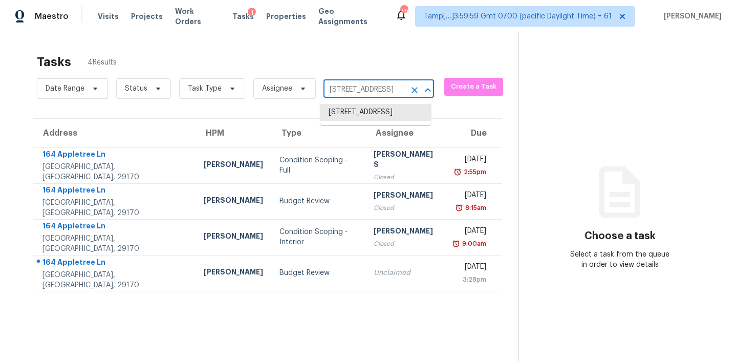
paste input "[STREET_ADDRESS]"
type input "[STREET_ADDRESS]"
click at [344, 121] on li "[STREET_ADDRESS]" at bounding box center [375, 112] width 111 height 17
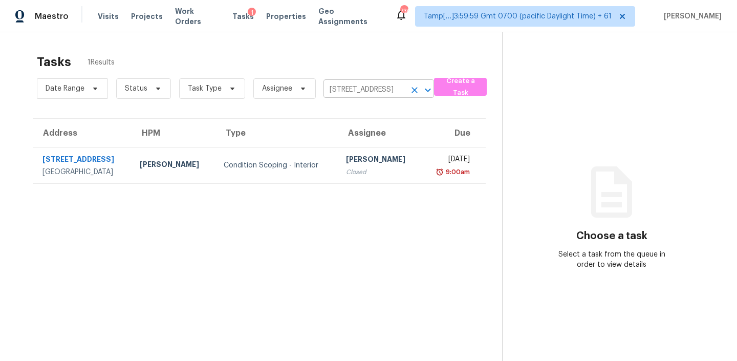
click at [392, 91] on input "[STREET_ADDRESS]" at bounding box center [364, 90] width 82 height 16
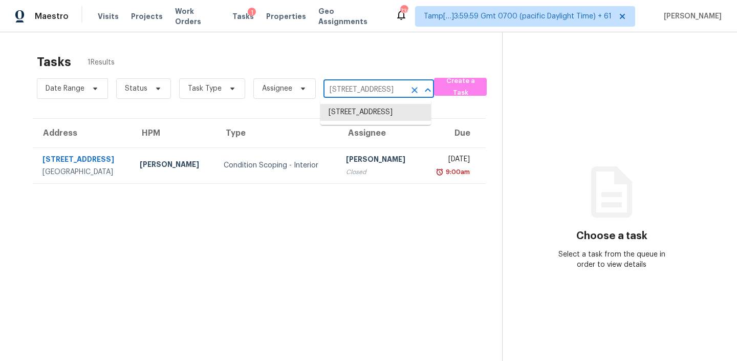
paste input "[STREET_ADDRESS]"
type input "[STREET_ADDRESS]"
click at [351, 117] on li "[STREET_ADDRESS]" at bounding box center [375, 112] width 111 height 17
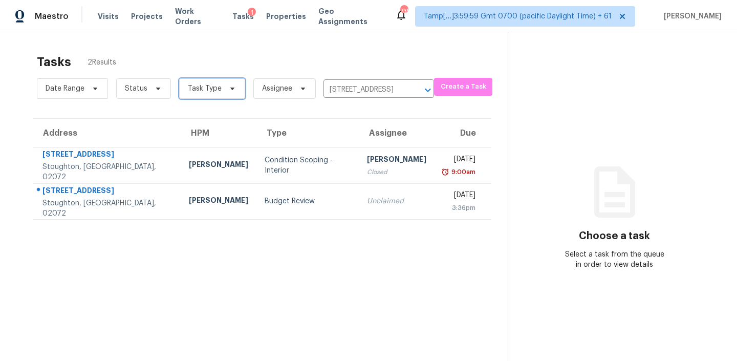
click at [204, 80] on span "Task Type" at bounding box center [212, 88] width 66 height 20
click at [152, 96] on span "Status" at bounding box center [143, 88] width 55 height 20
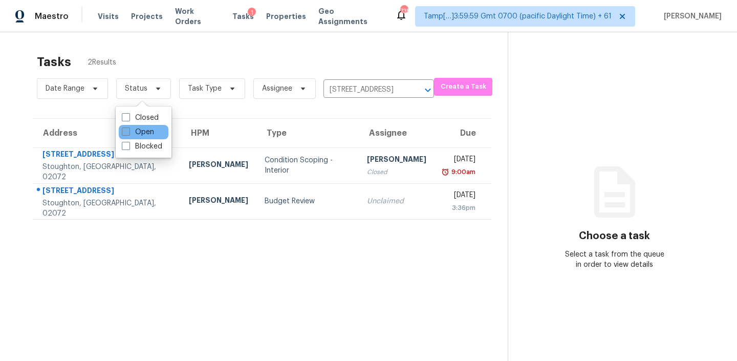
click at [130, 131] on label "Open" at bounding box center [138, 132] width 32 height 10
click at [128, 131] on input "Open" at bounding box center [125, 130] width 7 height 7
checkbox input "true"
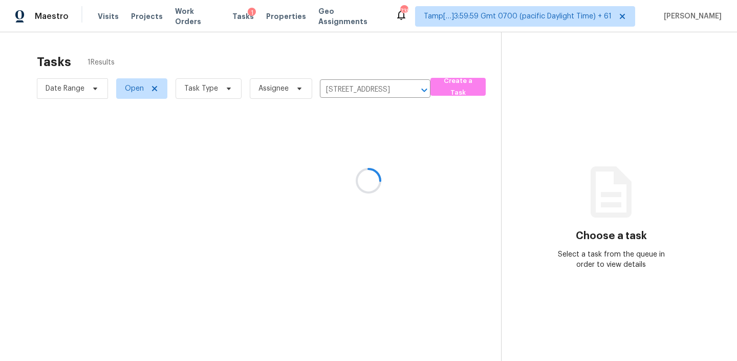
click at [331, 65] on div at bounding box center [368, 180] width 737 height 361
